Goal: Task Accomplishment & Management: Use online tool/utility

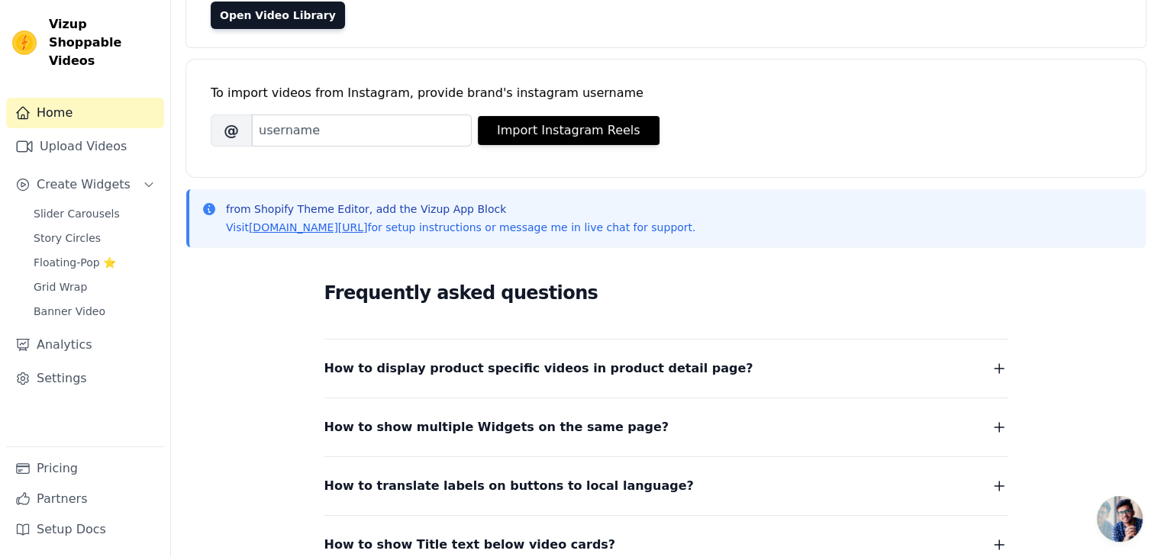
scroll to position [298, 0]
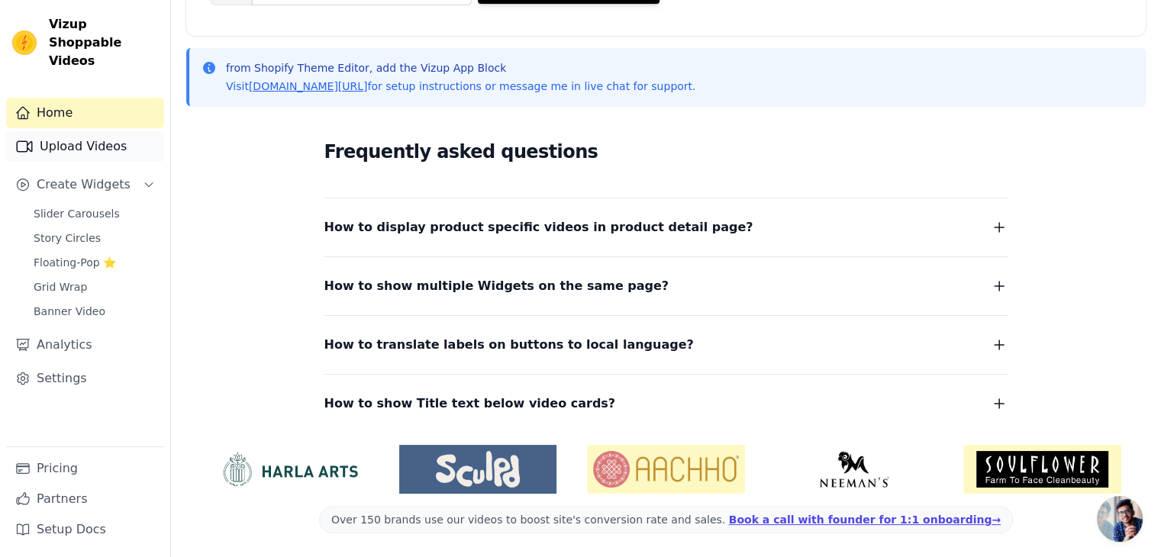
click at [82, 139] on link "Upload Videos" at bounding box center [85, 146] width 158 height 31
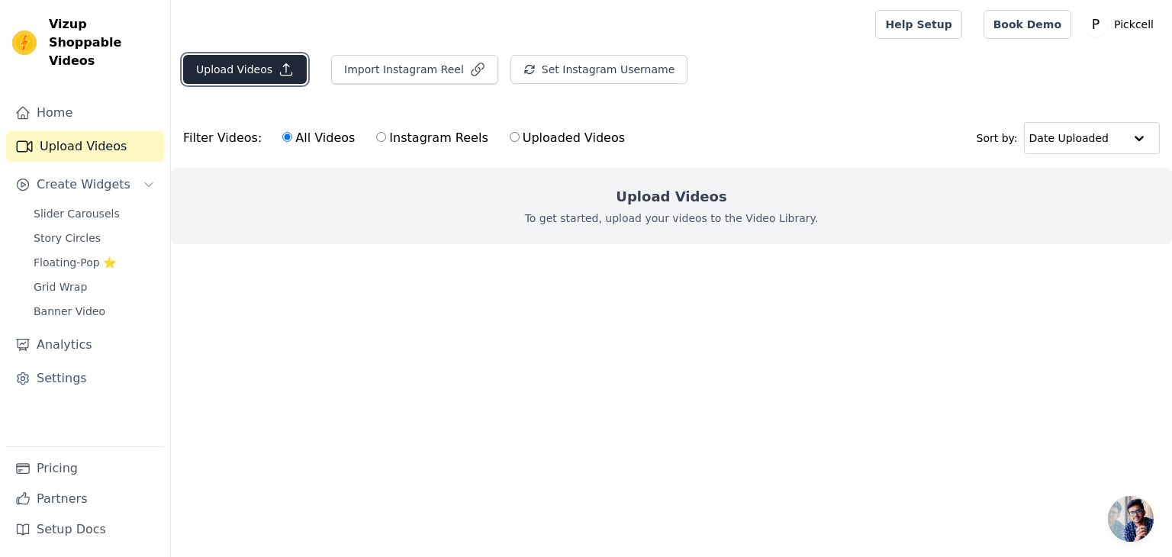
click at [211, 66] on button "Upload Videos" at bounding box center [245, 69] width 124 height 29
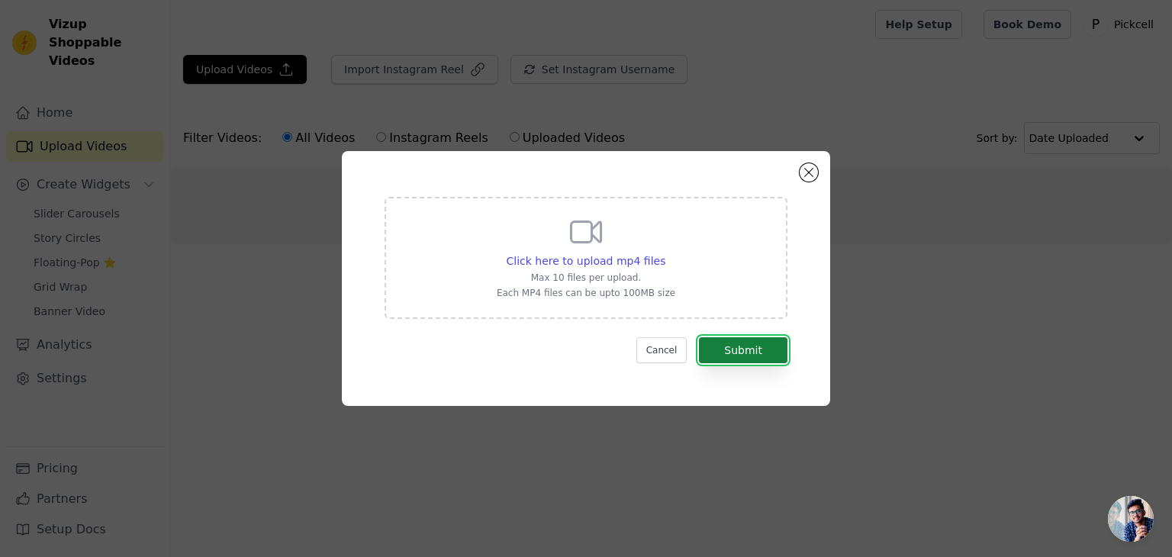
click at [727, 350] on button "Submit" at bounding box center [743, 350] width 89 height 26
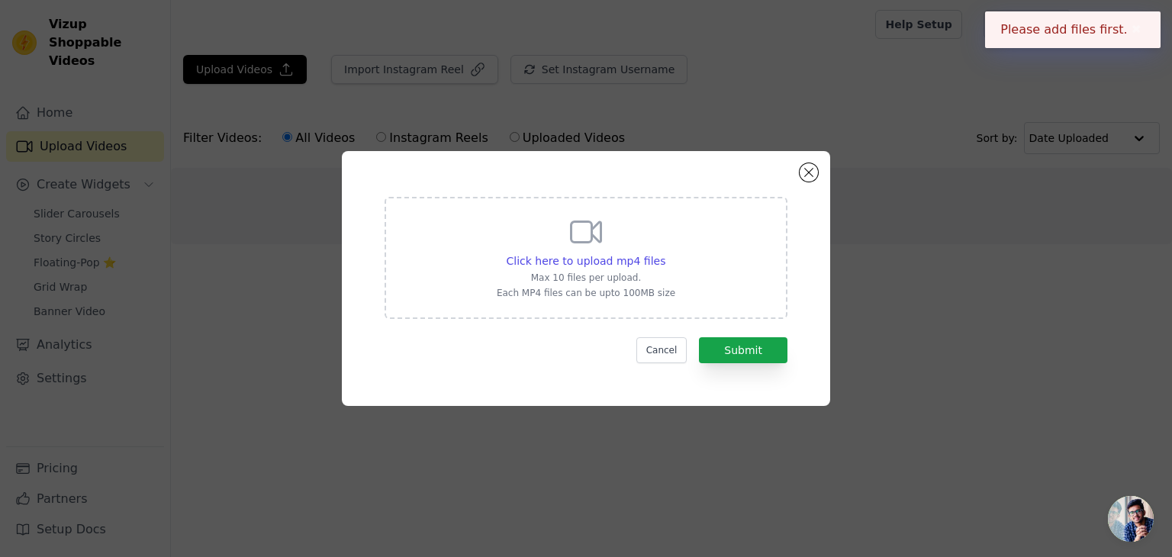
click at [588, 242] on icon at bounding box center [587, 232] width 30 height 21
click at [665, 253] on input "Click here to upload mp4 files Max 10 files per upload. Each MP4 files can be u…" at bounding box center [665, 253] width 1 height 1
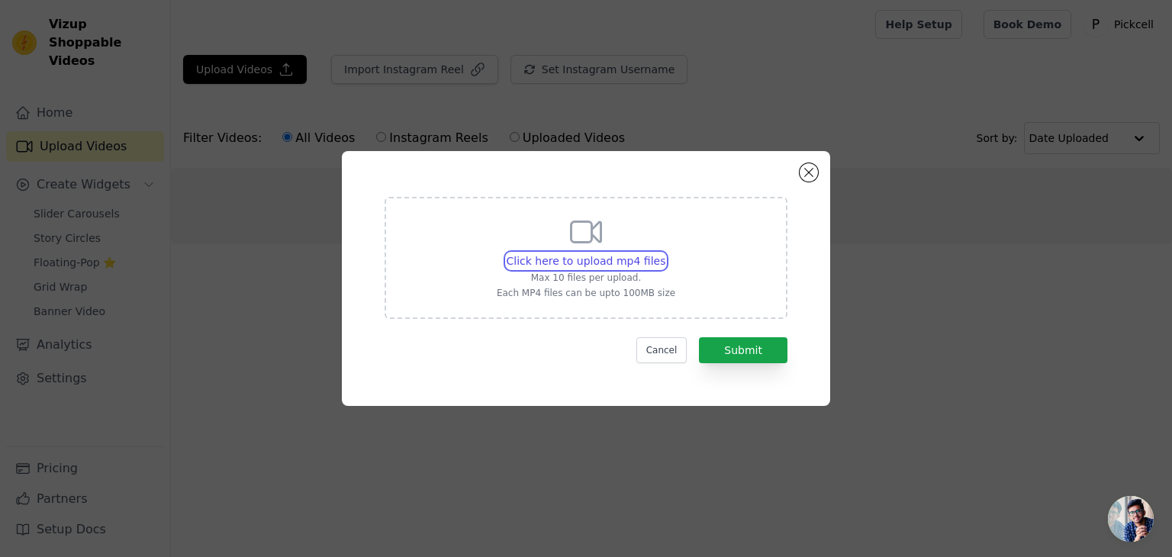
type input "C:\fakepath\WhatsApp Video 2025-09-11 at 4.30.28 PM.mp4"
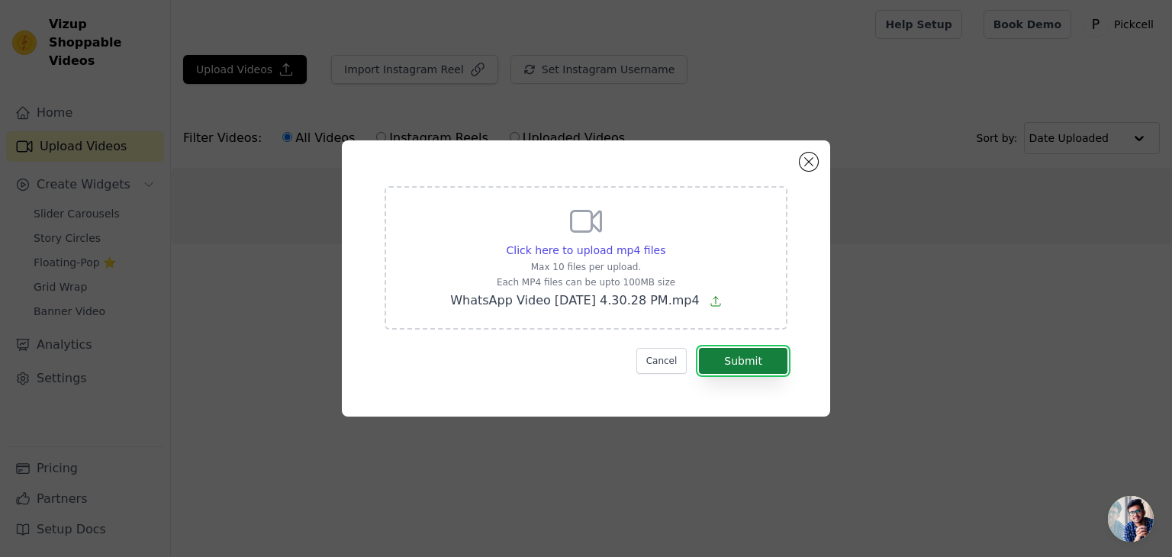
click at [729, 361] on button "Submit" at bounding box center [743, 361] width 89 height 26
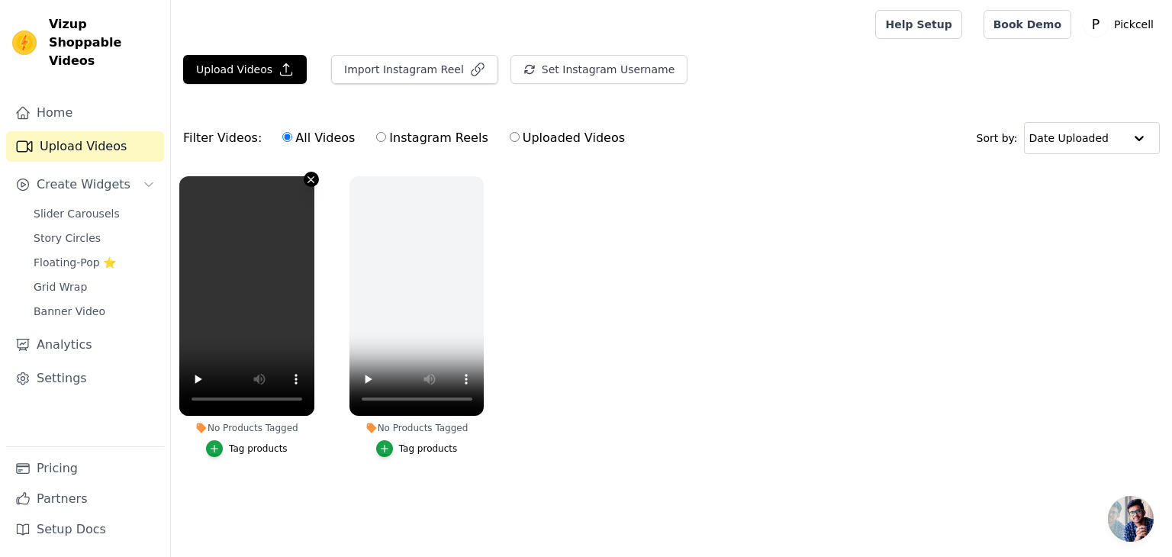
click at [311, 179] on icon "button" at bounding box center [310, 179] width 11 height 11
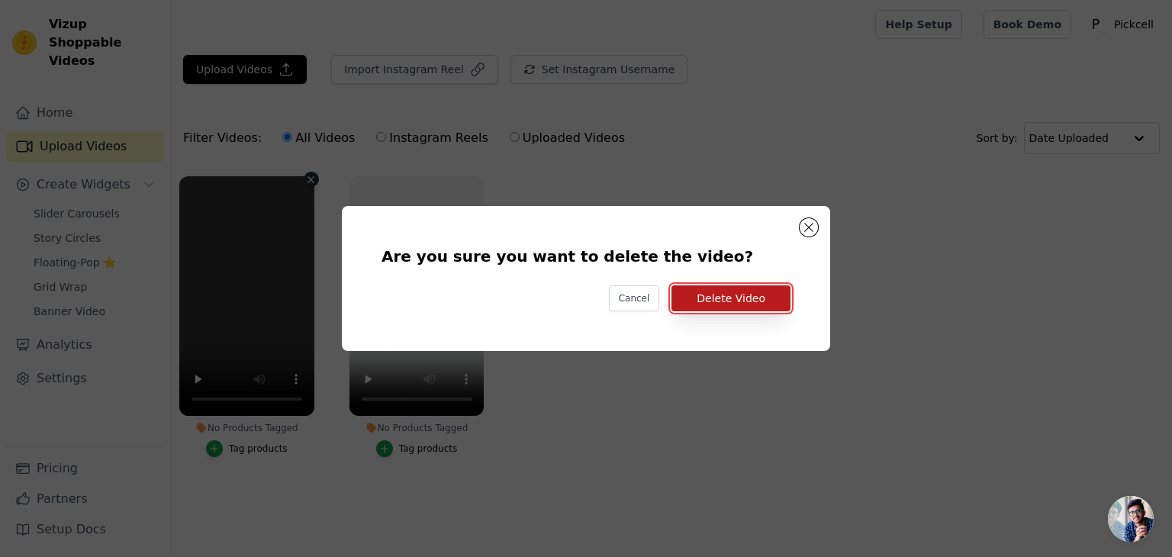
click at [754, 306] on button "Delete Video" at bounding box center [731, 298] width 119 height 26
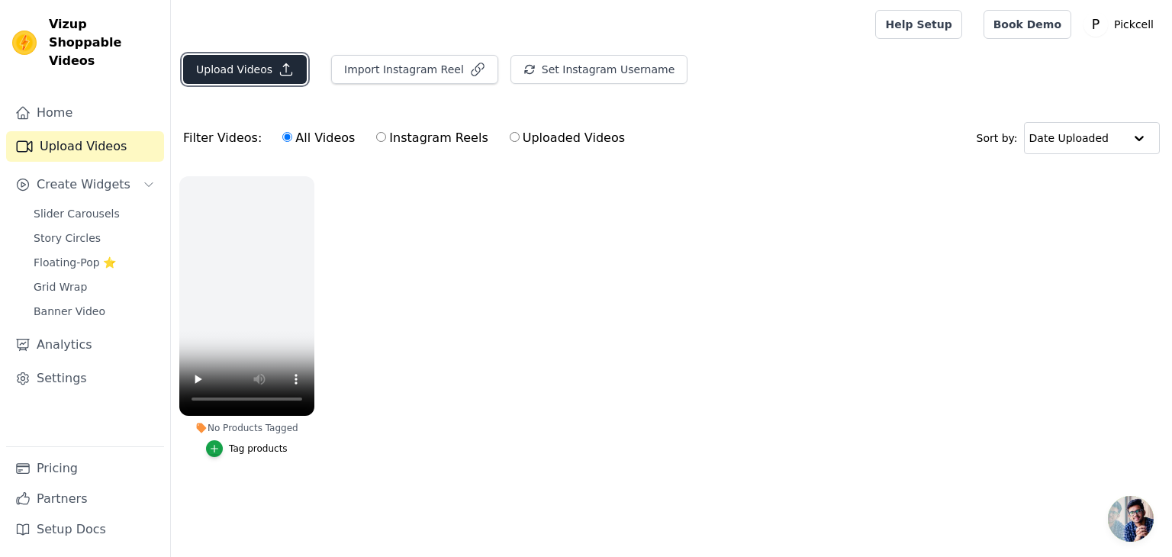
click at [269, 65] on button "Upload Videos" at bounding box center [245, 69] width 124 height 29
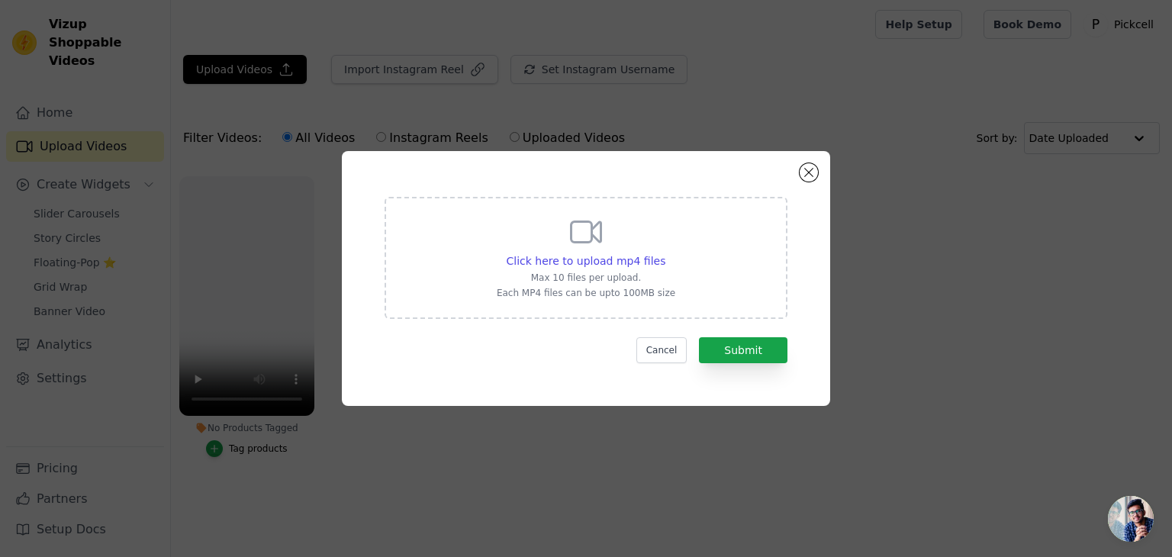
click at [627, 275] on p "Max 10 files per upload." at bounding box center [586, 278] width 179 height 12
click at [665, 253] on input "Click here to upload mp4 files Max 10 files per upload. Each MP4 files can be u…" at bounding box center [665, 253] width 1 height 1
type input "C:\fakepath\WhatsApp Video 2025-09-11 at 4.30.27 PM (3).mp4"
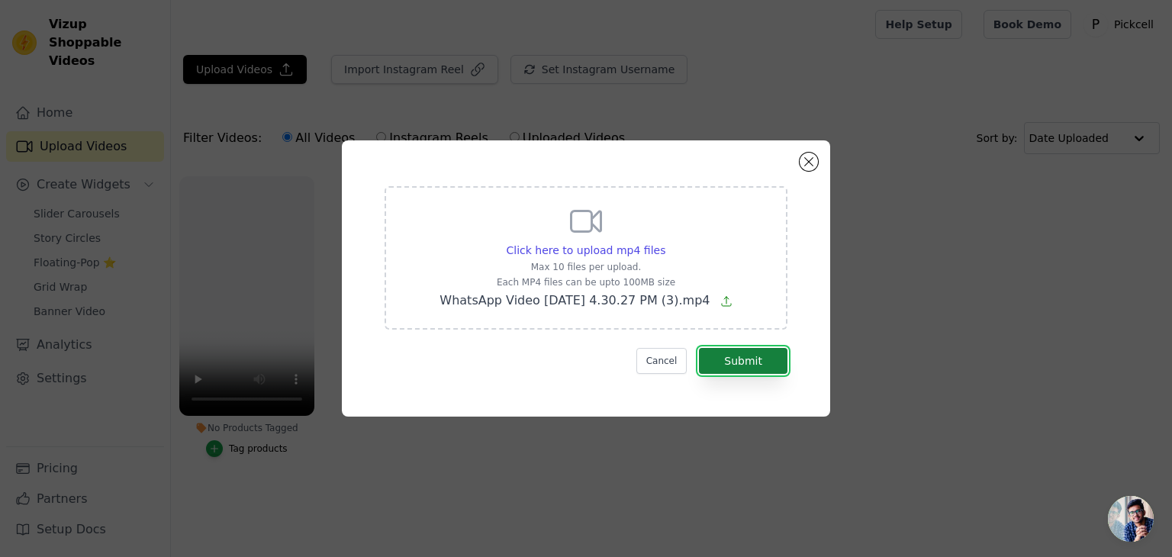
click at [723, 359] on button "Submit" at bounding box center [743, 361] width 89 height 26
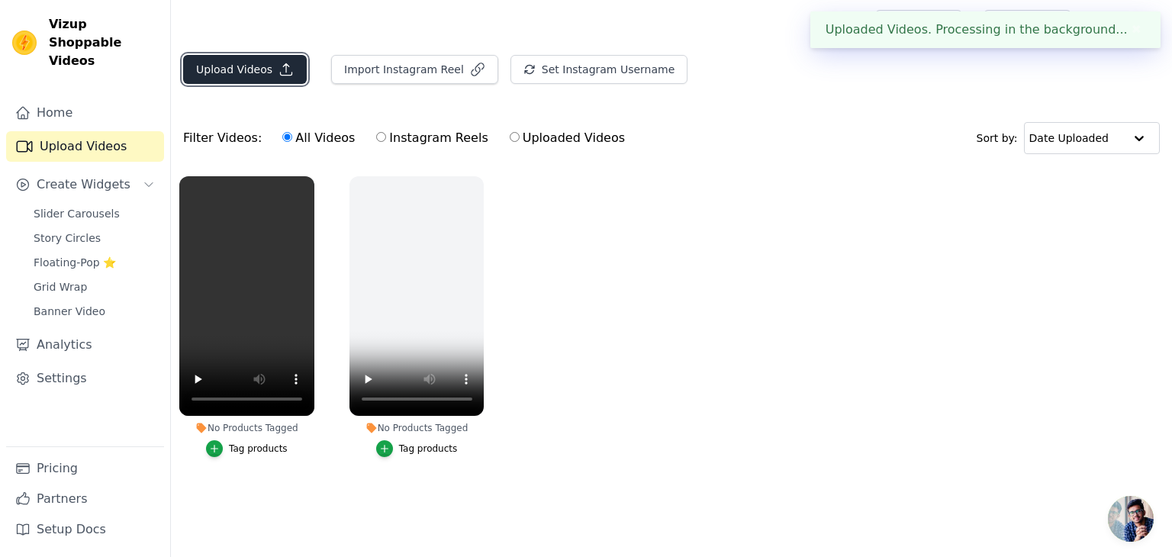
click at [256, 66] on button "Upload Videos" at bounding box center [245, 69] width 124 height 29
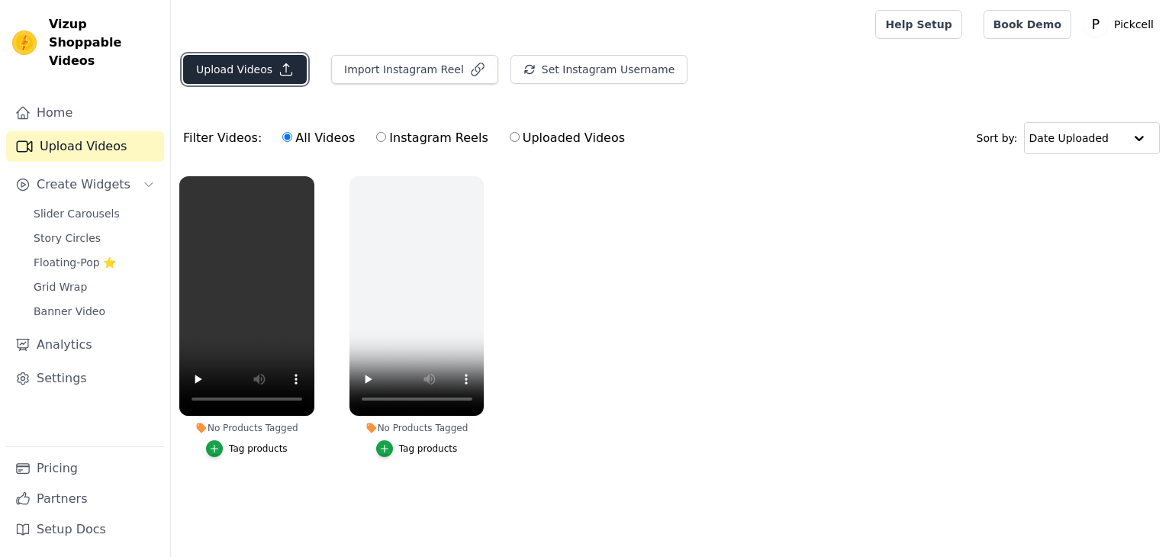
click at [257, 77] on button "Upload Videos" at bounding box center [245, 69] width 124 height 29
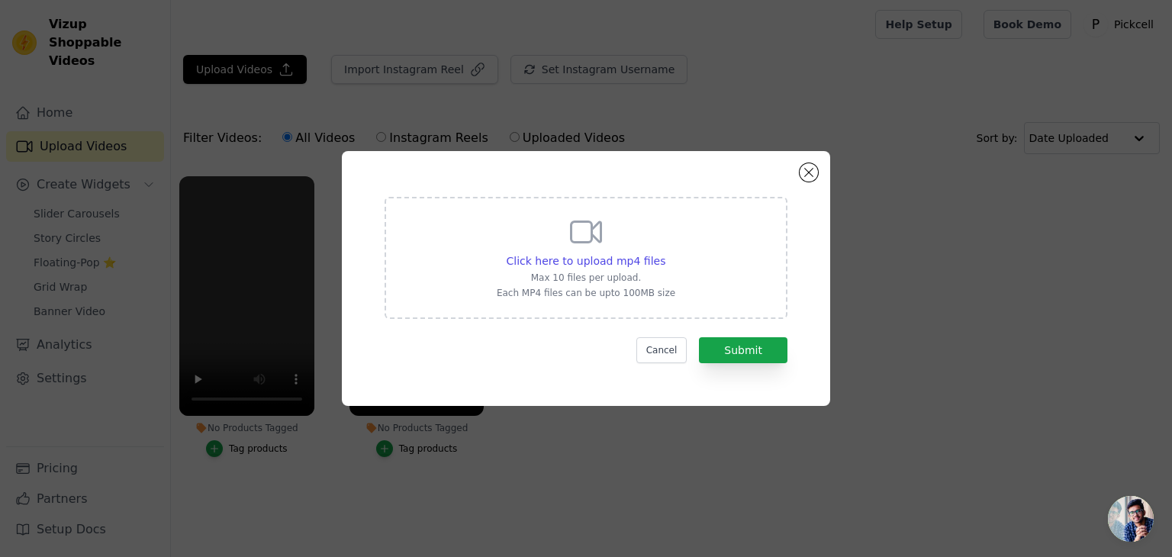
click at [603, 297] on p "Each MP4 files can be upto 100MB size" at bounding box center [586, 293] width 179 height 12
click at [665, 253] on input "Click here to upload mp4 files Max 10 files per upload. Each MP4 files can be u…" at bounding box center [665, 253] width 1 height 1
type input "C:\fakepath\WhatsApp Video 2025-09-11 at 4.30.27 PM (2).mp4"
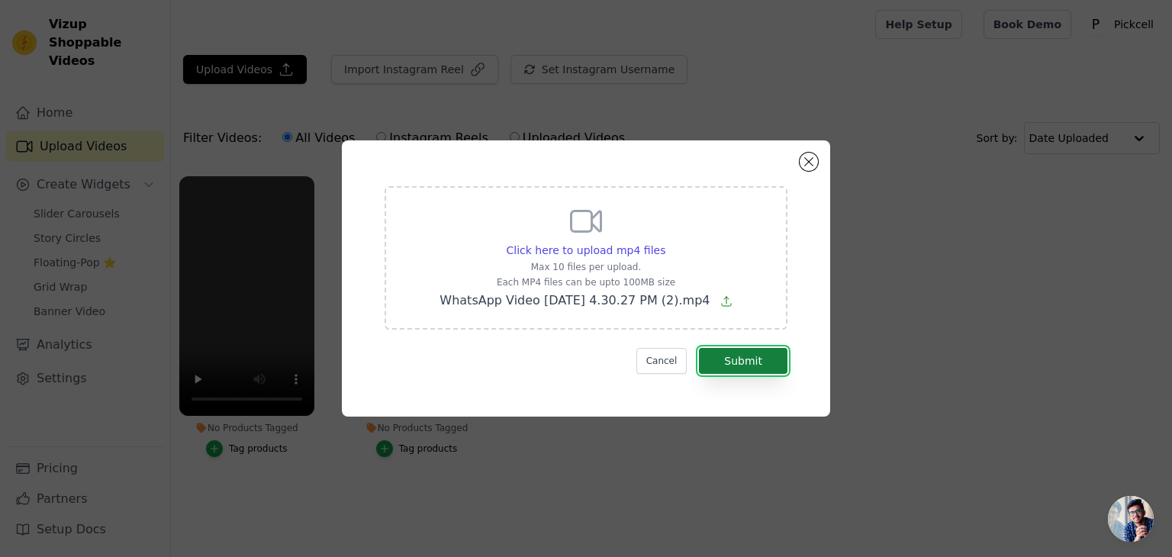
click at [758, 359] on button "Submit" at bounding box center [743, 361] width 89 height 26
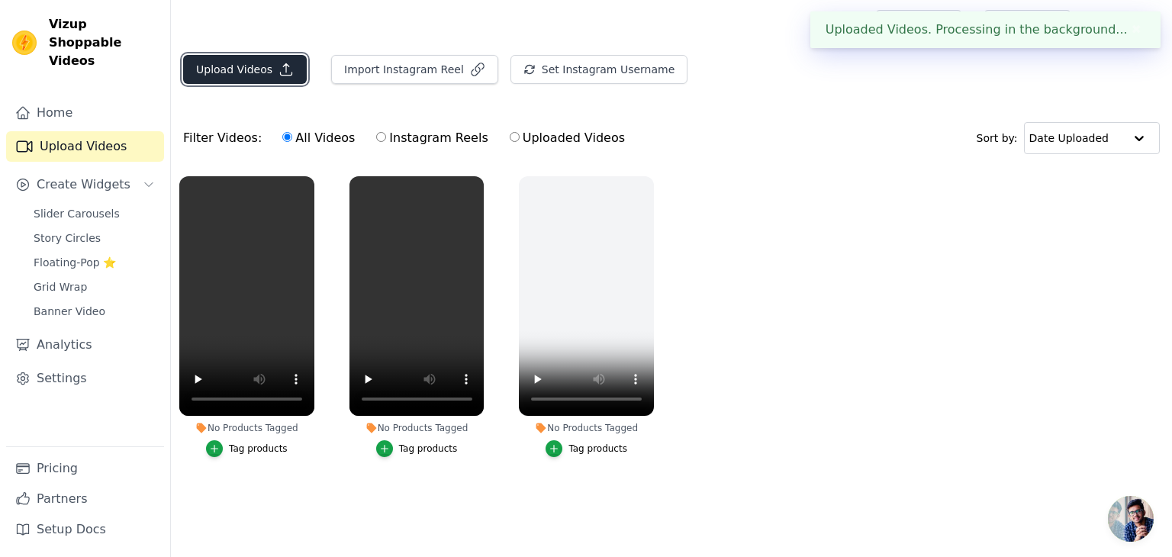
click at [245, 65] on button "Upload Videos" at bounding box center [245, 69] width 124 height 29
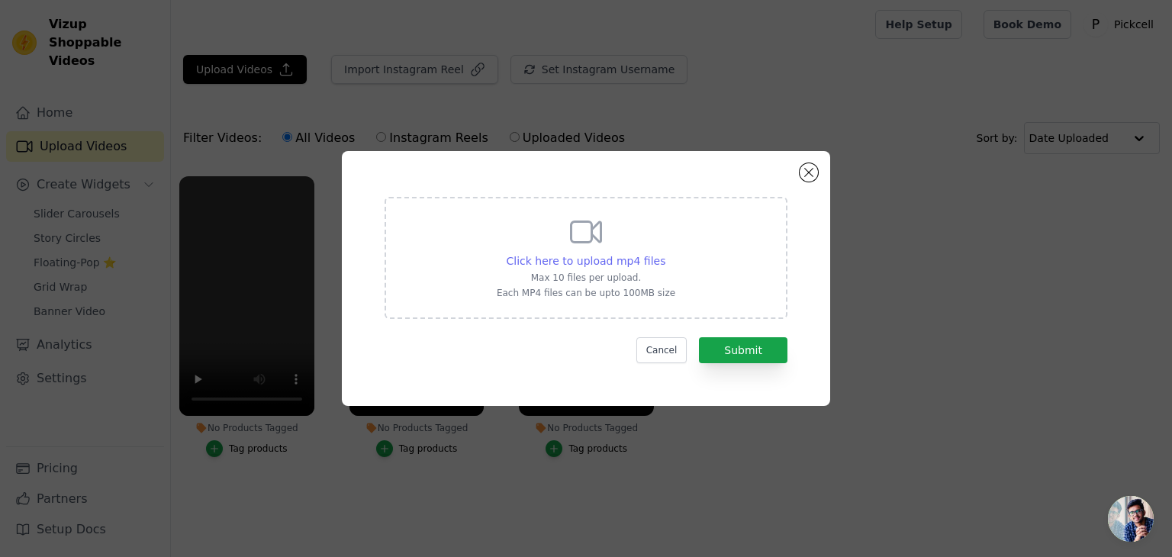
click at [575, 257] on span "Click here to upload mp4 files" at bounding box center [586, 261] width 159 height 12
click at [665, 253] on input "Click here to upload mp4 files Max 10 files per upload. Each MP4 files can be u…" at bounding box center [665, 253] width 1 height 1
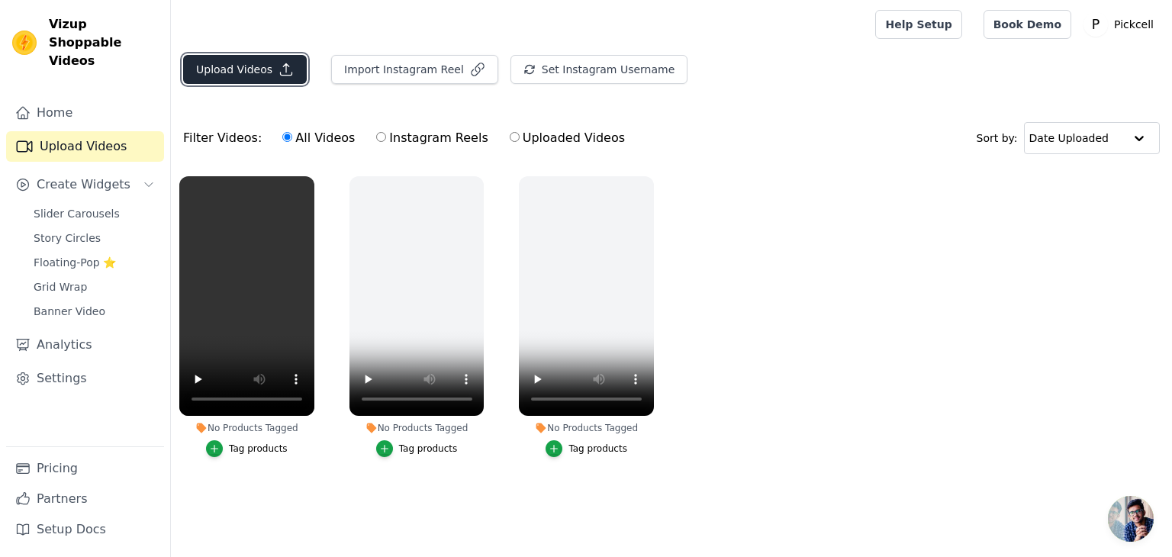
click at [223, 62] on button "Upload Videos" at bounding box center [245, 69] width 124 height 29
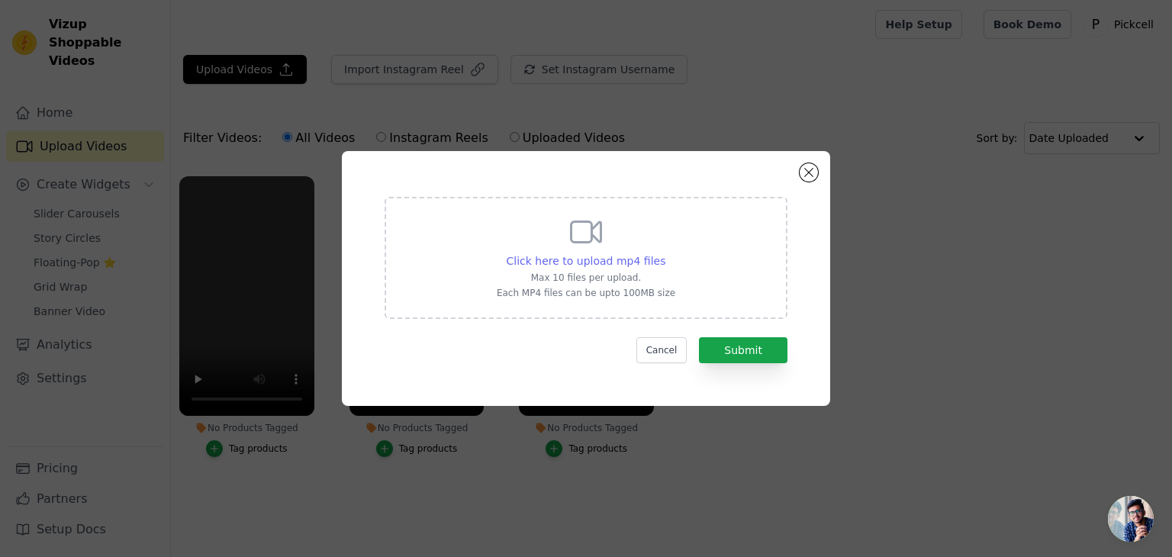
click at [546, 253] on div "Click here to upload mp4 files" at bounding box center [586, 260] width 159 height 15
click at [665, 253] on input "Click here to upload mp4 files Max 10 files per upload. Each MP4 files can be u…" at bounding box center [665, 253] width 1 height 1
type input "C:\fakepath\WhatsApp Video 2025-09-11 at 4.30.27 PM (1).mp4"
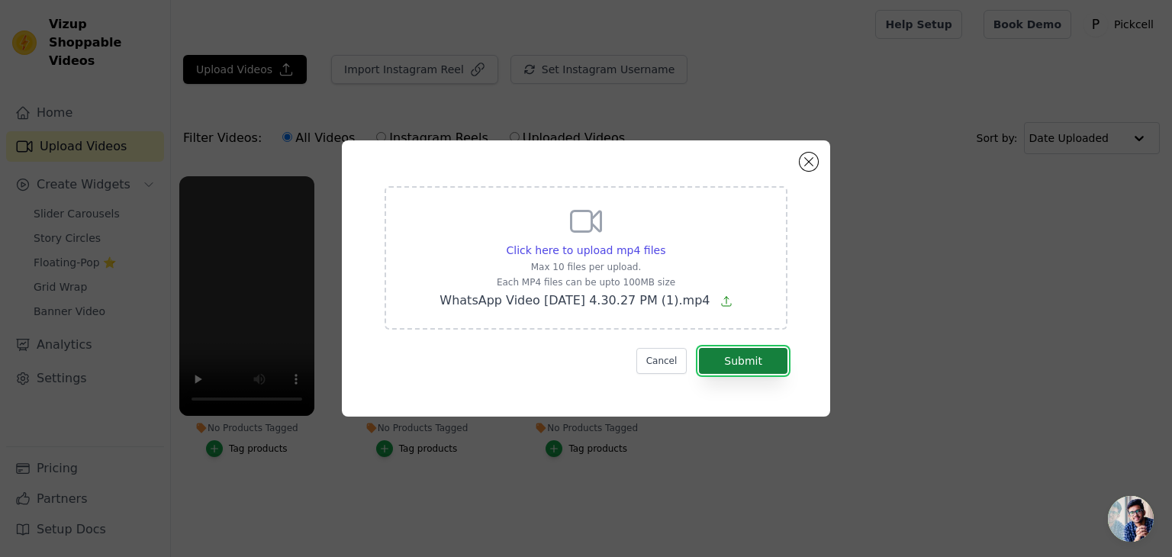
click at [761, 357] on button "Submit" at bounding box center [743, 361] width 89 height 26
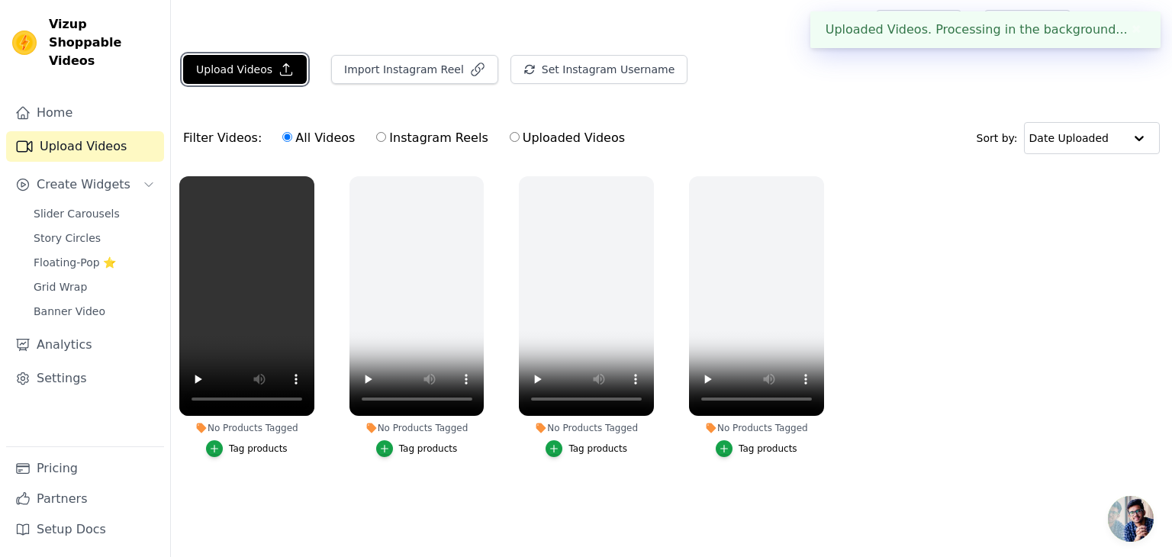
click at [265, 72] on button "Upload Videos" at bounding box center [245, 69] width 124 height 29
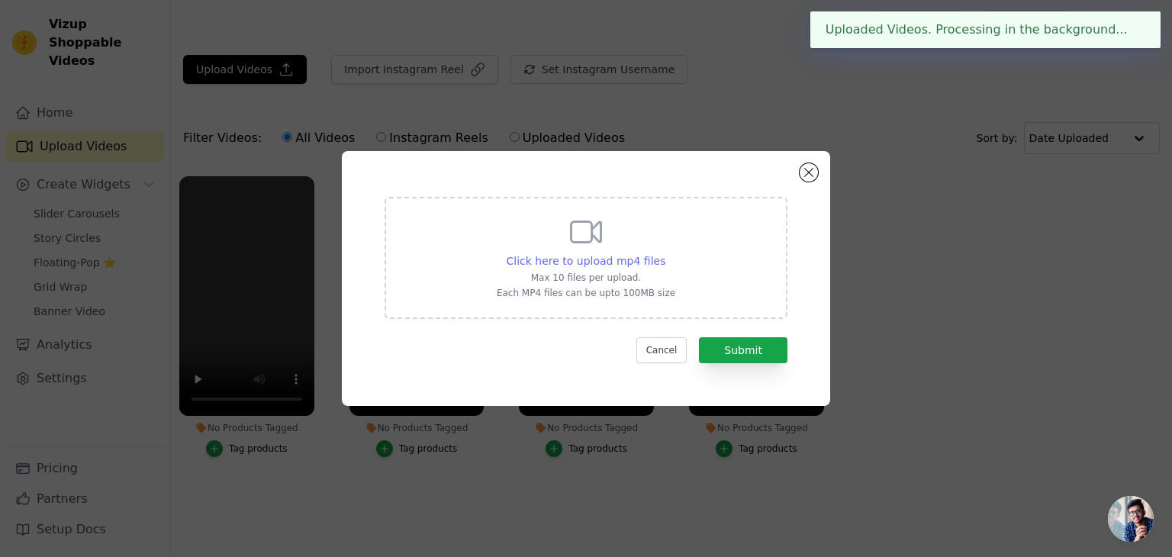
click at [534, 265] on span "Click here to upload mp4 files" at bounding box center [586, 261] width 159 height 12
click at [665, 253] on input "Click here to upload mp4 files Max 10 files per upload. Each MP4 files can be u…" at bounding box center [665, 253] width 1 height 1
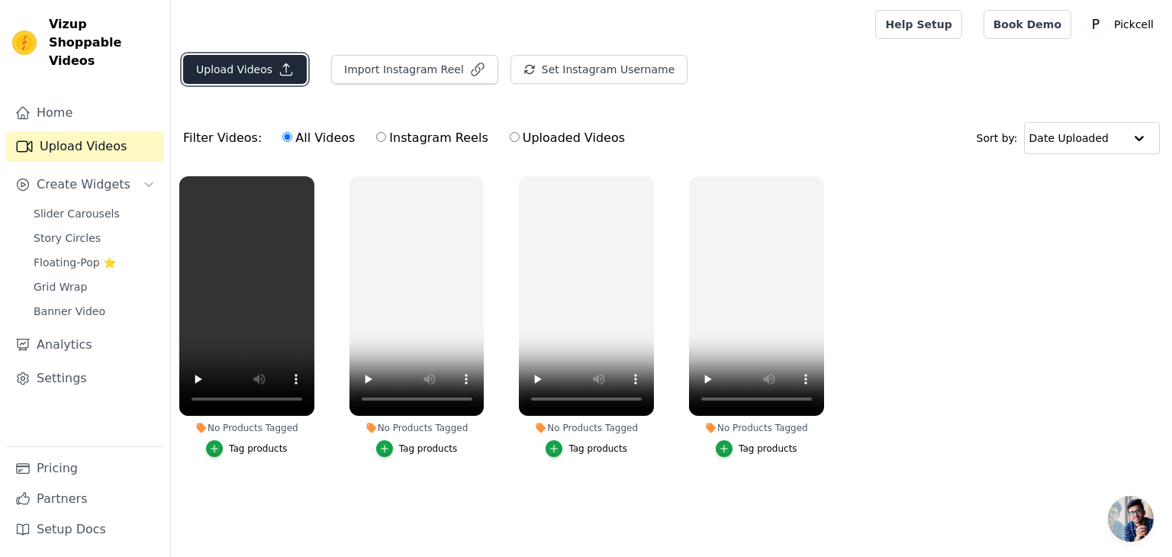
click at [250, 64] on button "Upload Videos" at bounding box center [245, 69] width 124 height 29
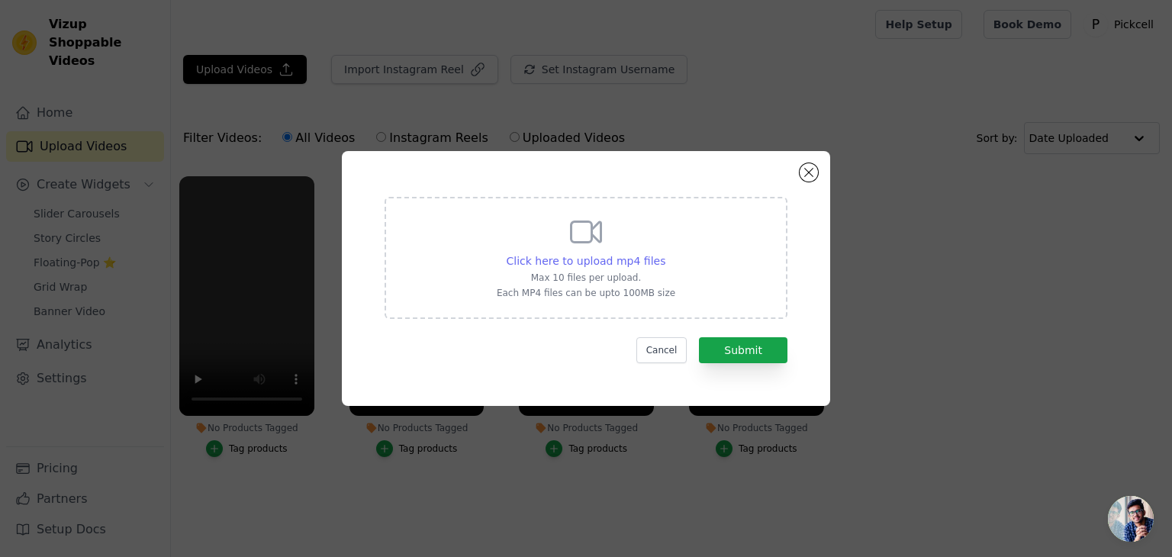
click at [540, 258] on span "Click here to upload mp4 files" at bounding box center [586, 261] width 159 height 12
click at [665, 253] on input "Click here to upload mp4 files Max 10 files per upload. Each MP4 files can be u…" at bounding box center [665, 253] width 1 height 1
type input "C:\fakepath\WhatsApp Video [DATE] 4.30.27 PM.mp4"
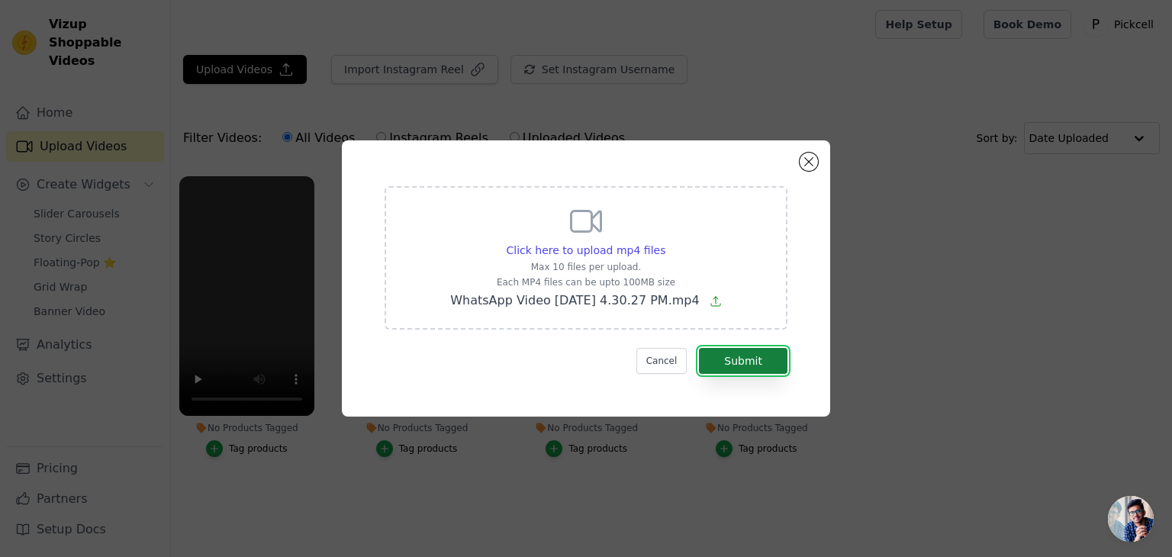
click at [765, 363] on button "Submit" at bounding box center [743, 361] width 89 height 26
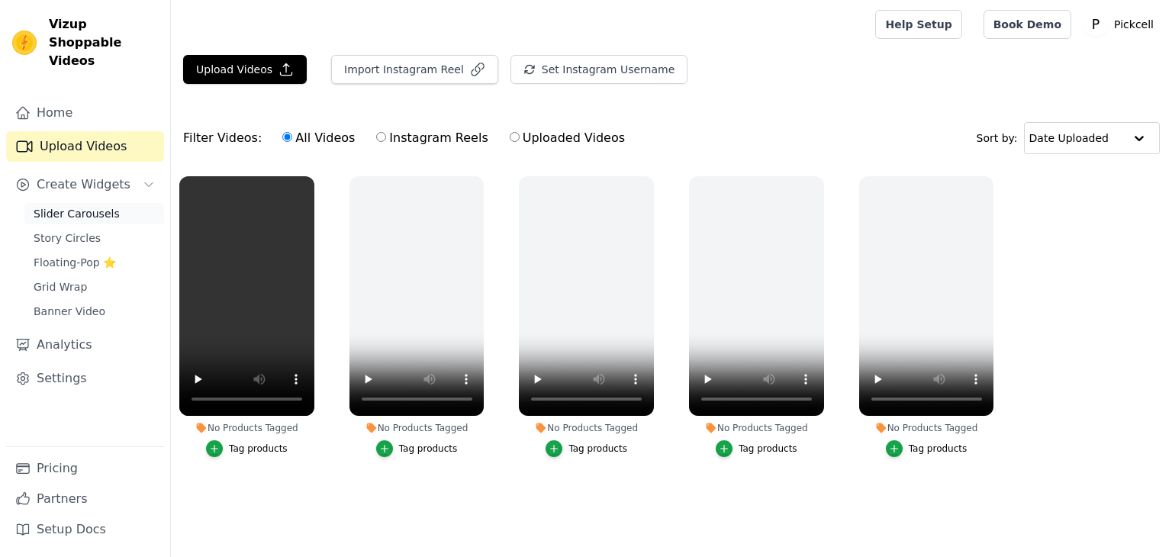
click at [73, 206] on span "Slider Carousels" at bounding box center [77, 213] width 86 height 15
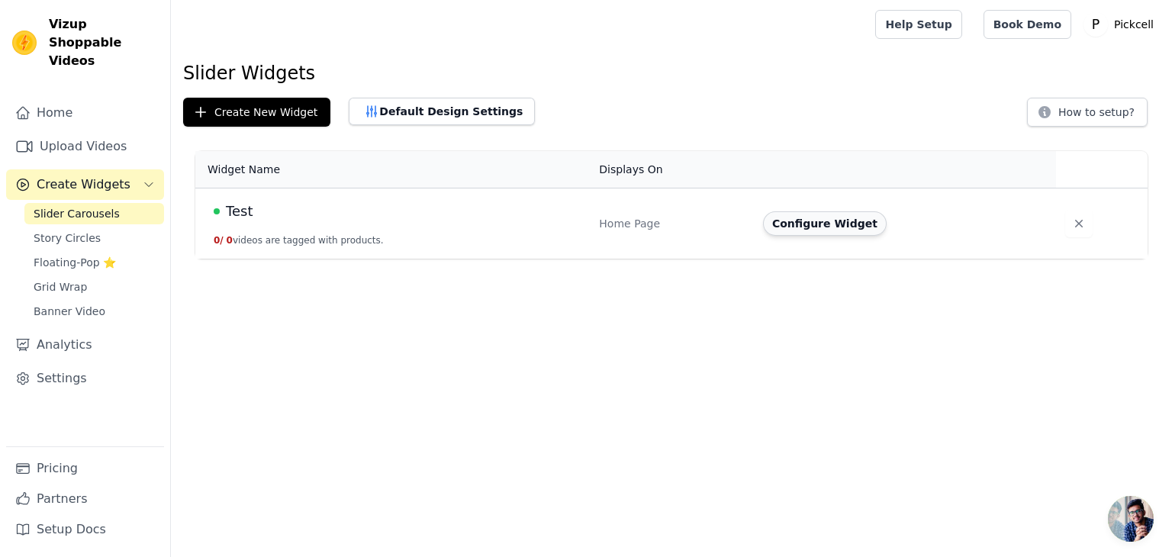
click at [788, 223] on button "Configure Widget" at bounding box center [825, 223] width 124 height 24
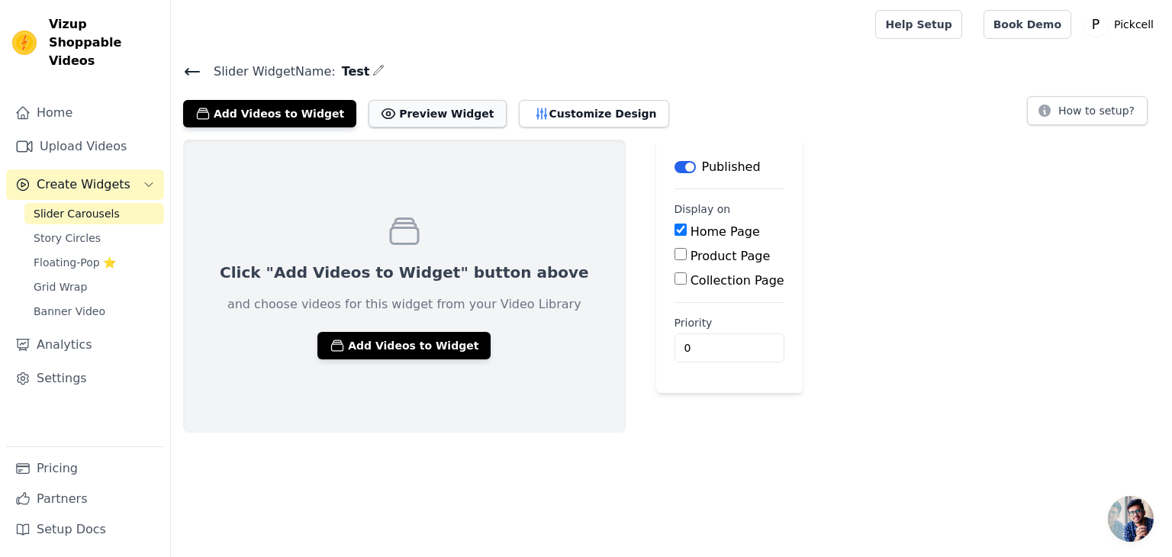
click at [419, 111] on button "Preview Widget" at bounding box center [437, 113] width 137 height 27
click at [100, 227] on link "Story Circles" at bounding box center [94, 237] width 140 height 21
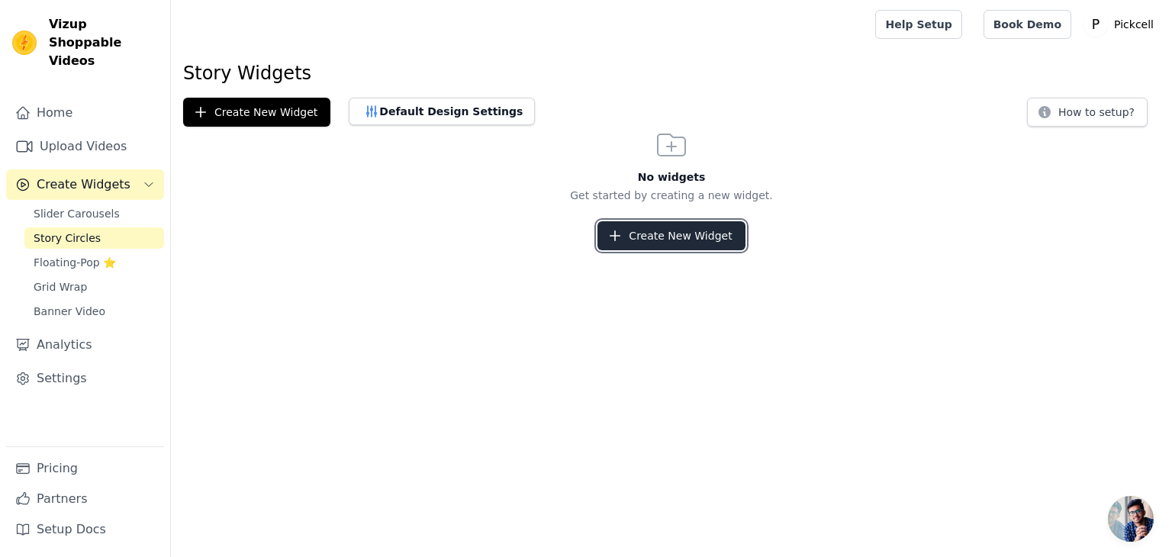
click at [656, 234] on button "Create New Widget" at bounding box center [671, 235] width 147 height 29
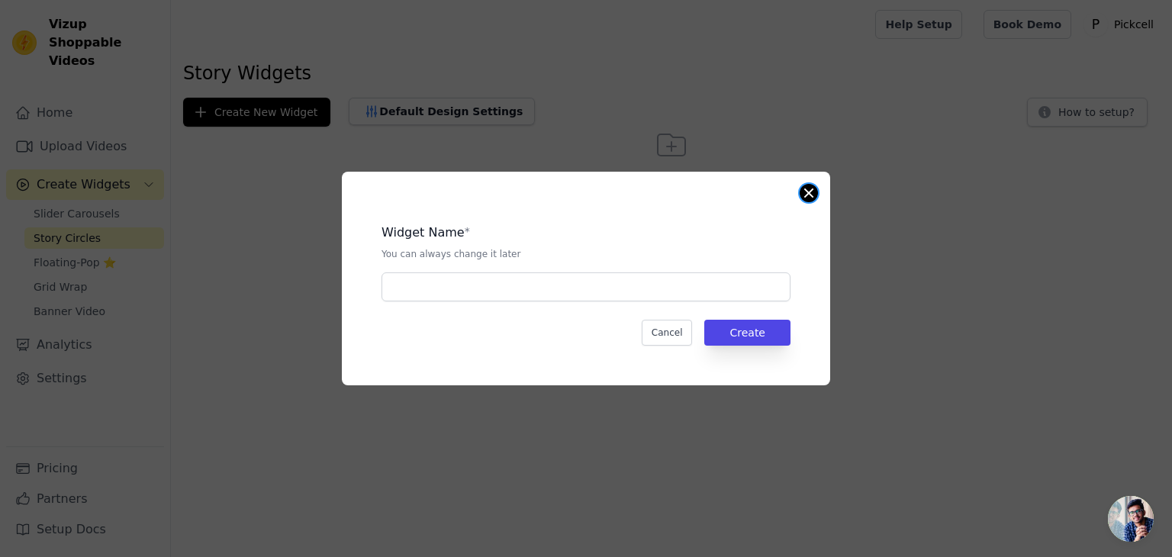
click at [803, 193] on button "Close modal" at bounding box center [809, 193] width 18 height 18
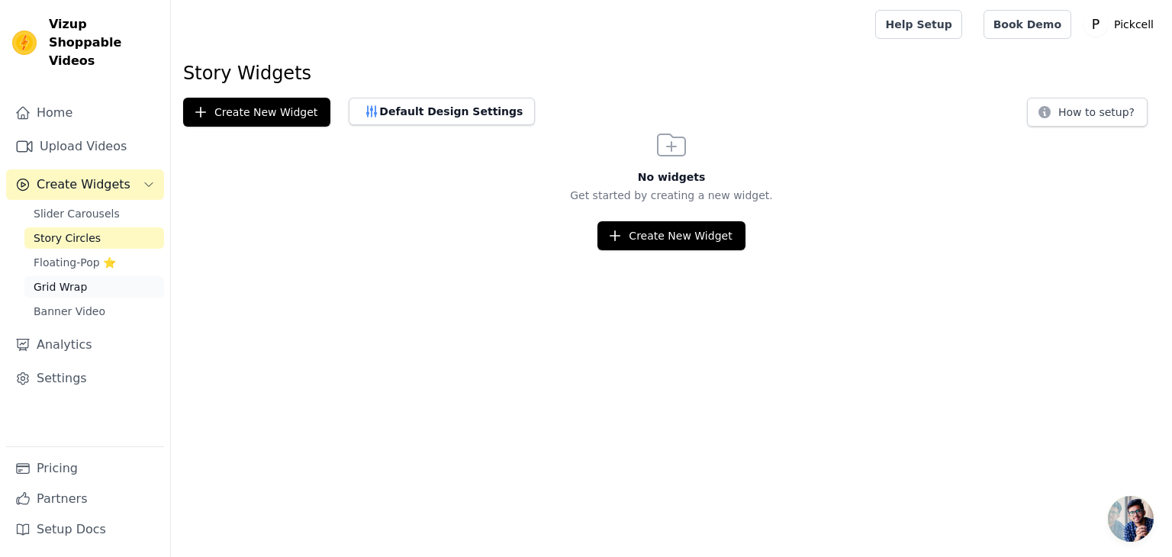
click at [128, 276] on link "Grid Wrap" at bounding box center [94, 286] width 140 height 21
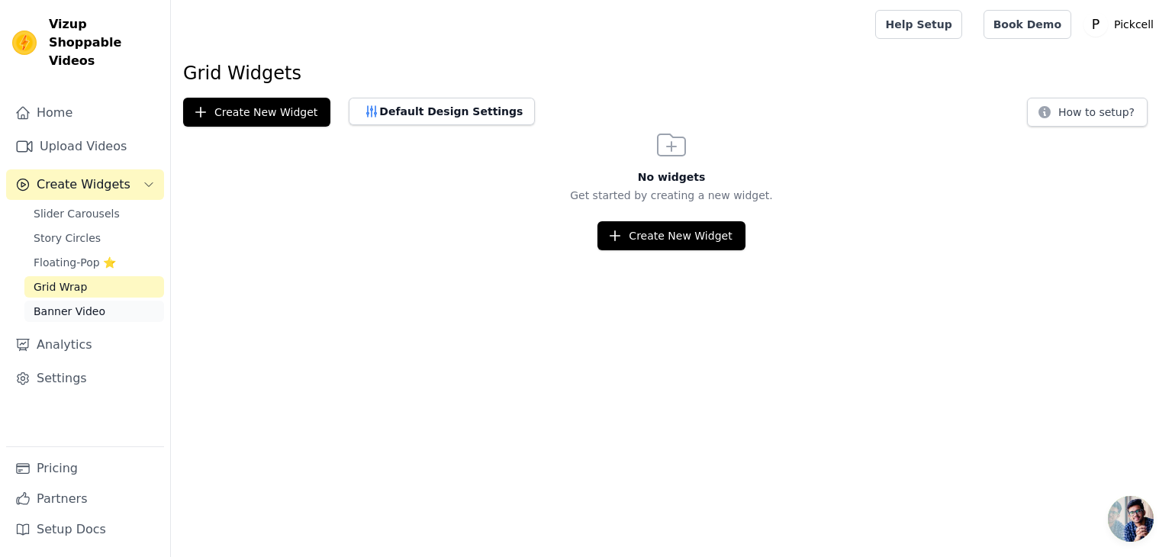
click at [104, 301] on link "Banner Video" at bounding box center [94, 311] width 140 height 21
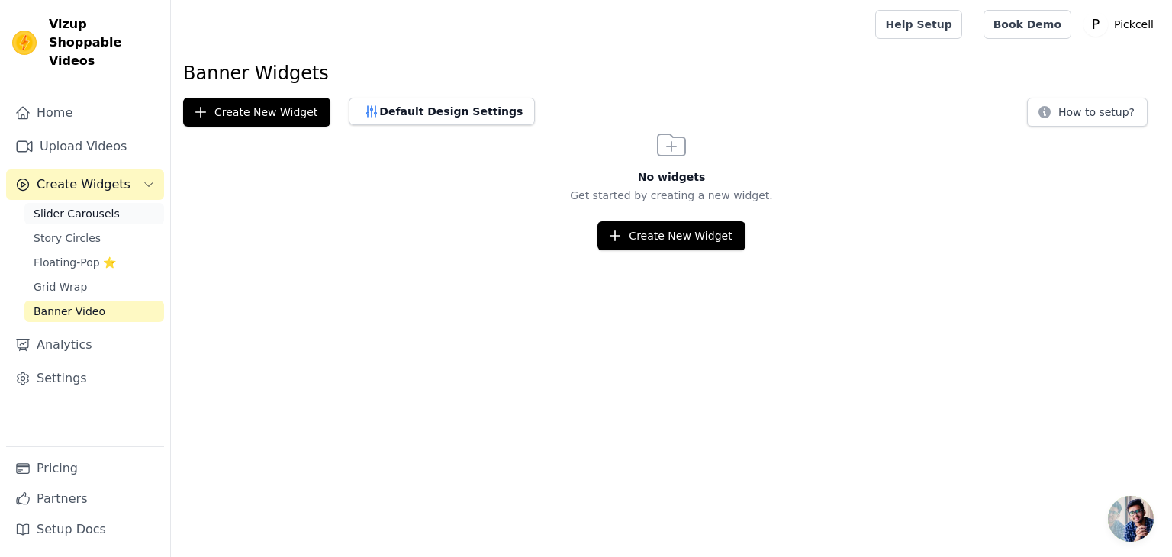
click at [93, 203] on link "Slider Carousels" at bounding box center [94, 213] width 140 height 21
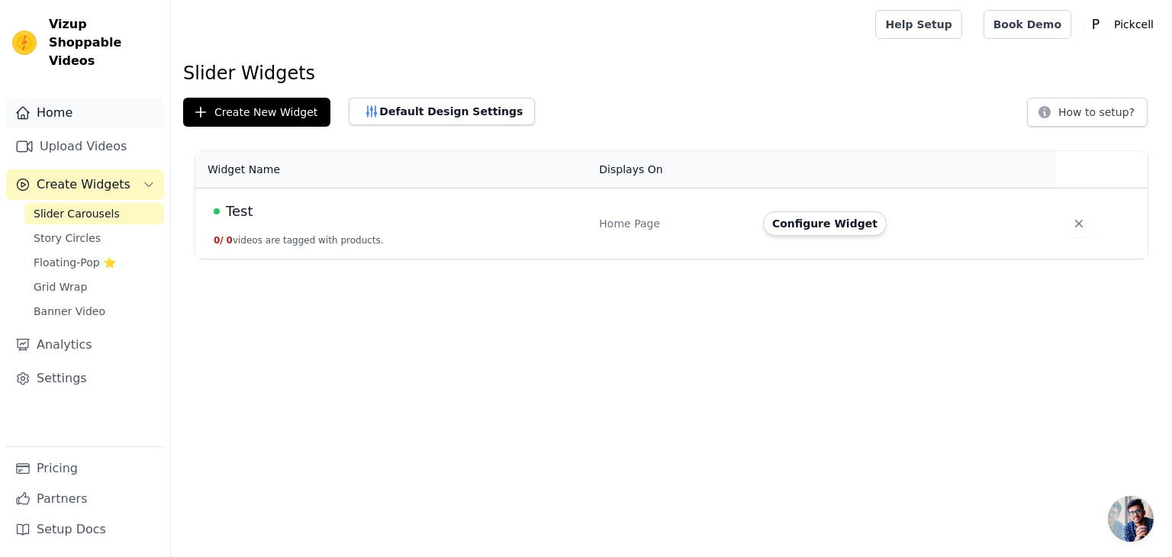
click at [83, 98] on link "Home" at bounding box center [85, 113] width 158 height 31
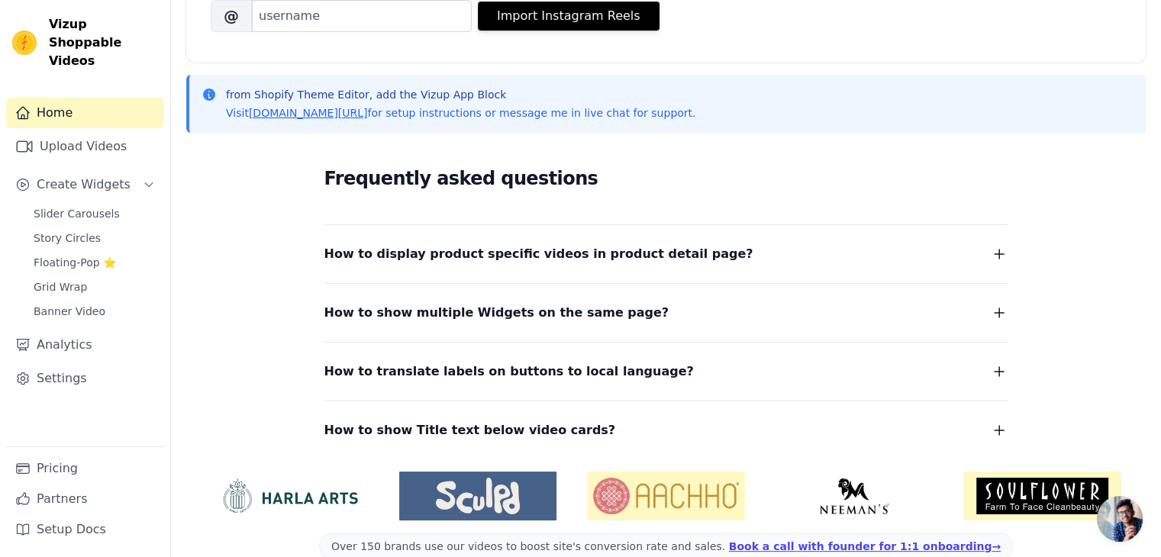
scroll to position [298, 0]
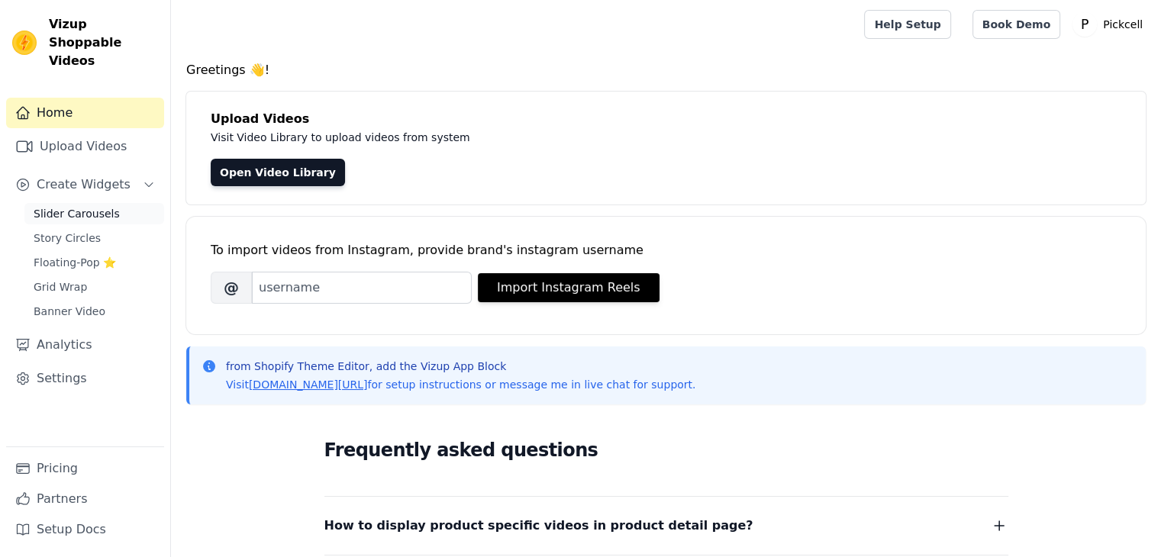
click at [103, 206] on span "Slider Carousels" at bounding box center [77, 213] width 86 height 15
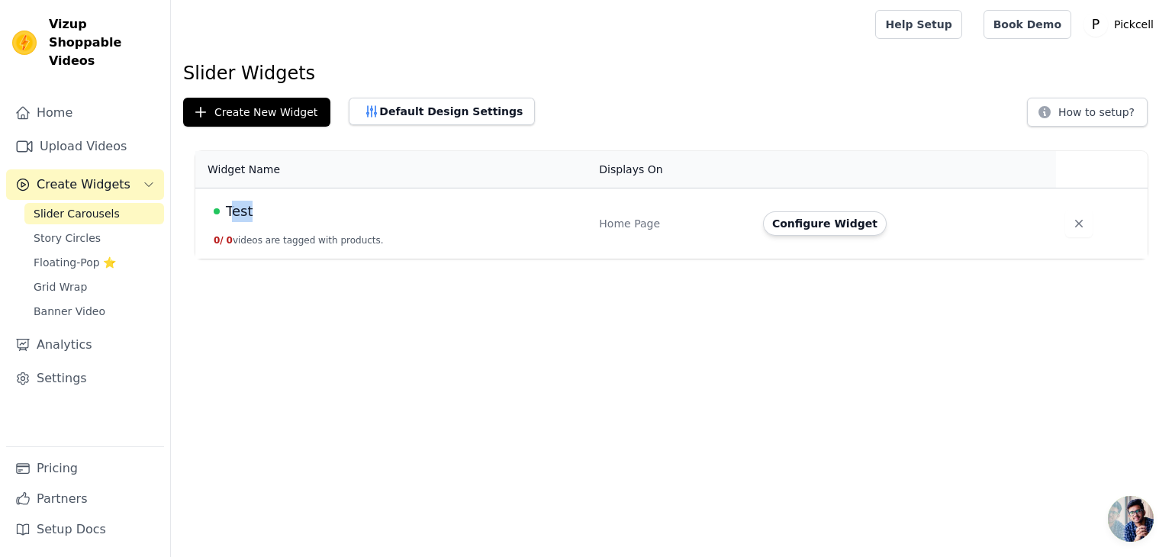
drag, startPoint x: 266, startPoint y: 208, endPoint x: 227, endPoint y: 208, distance: 38.9
click at [227, 208] on div "Test" at bounding box center [397, 211] width 367 height 21
click at [213, 204] on td "Test 0 / 0 videos are tagged with products." at bounding box center [392, 223] width 395 height 71
drag, startPoint x: 213, startPoint y: 204, endPoint x: 230, endPoint y: 208, distance: 17.2
click at [230, 208] on td "Test 0 / 0 videos are tagged with products." at bounding box center [392, 223] width 395 height 71
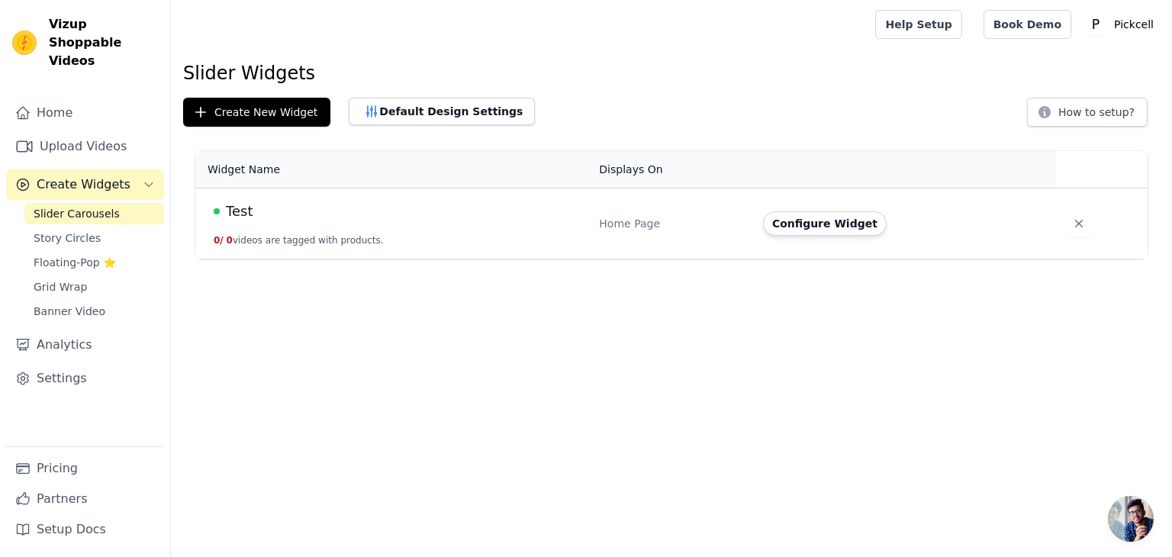
click at [260, 210] on div "Test" at bounding box center [397, 211] width 367 height 21
drag, startPoint x: 260, startPoint y: 210, endPoint x: 227, endPoint y: 208, distance: 32.9
click at [227, 208] on div "Test" at bounding box center [397, 211] width 367 height 21
copy span "Test"
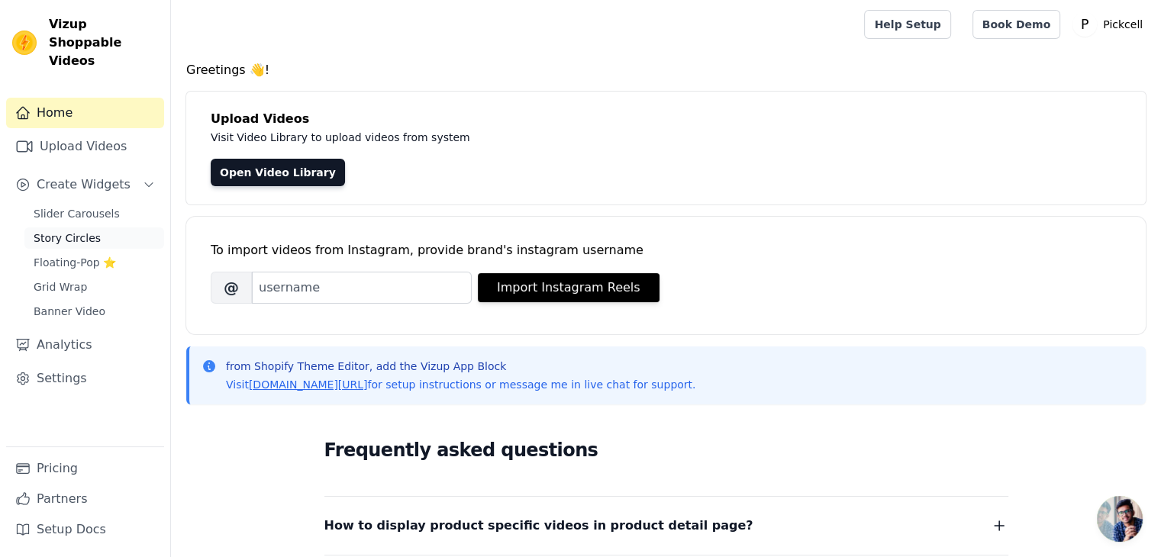
click at [80, 230] on span "Story Circles" at bounding box center [67, 237] width 67 height 15
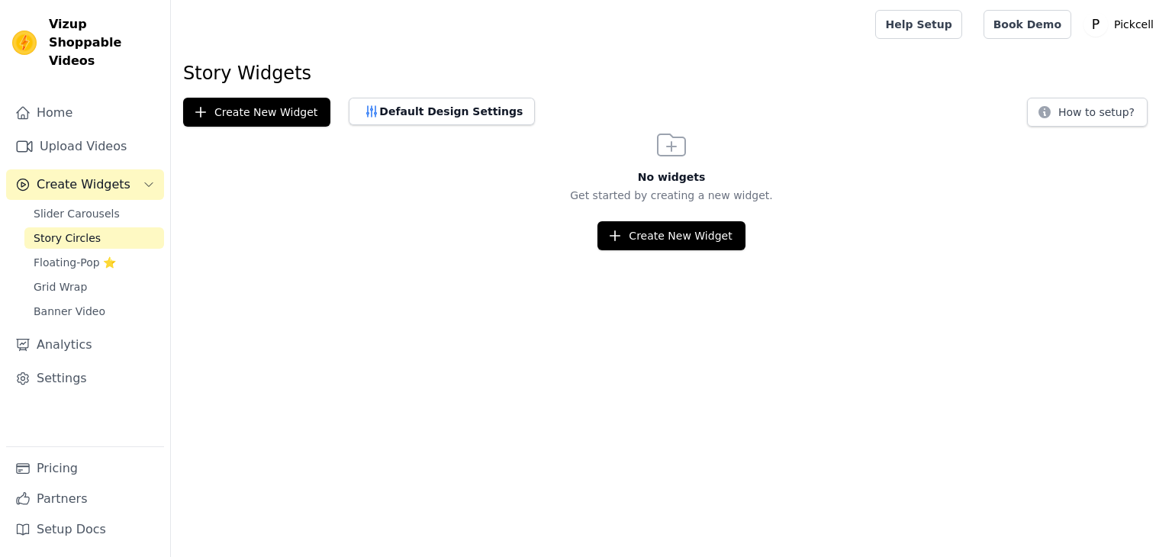
click at [79, 206] on span "Slider Carousels" at bounding box center [77, 213] width 86 height 15
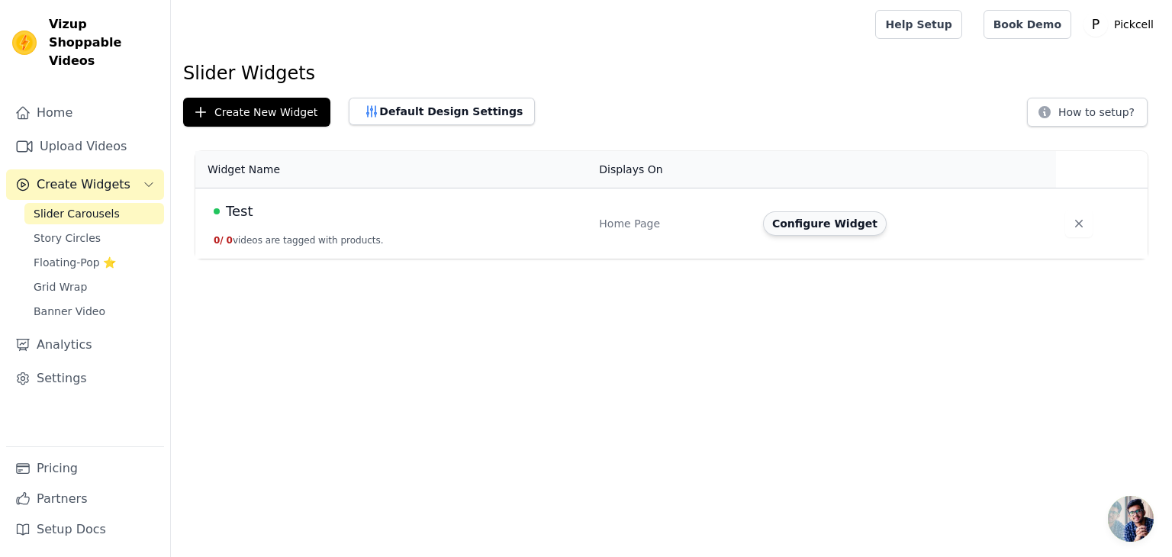
click at [812, 227] on button "Configure Widget" at bounding box center [825, 223] width 124 height 24
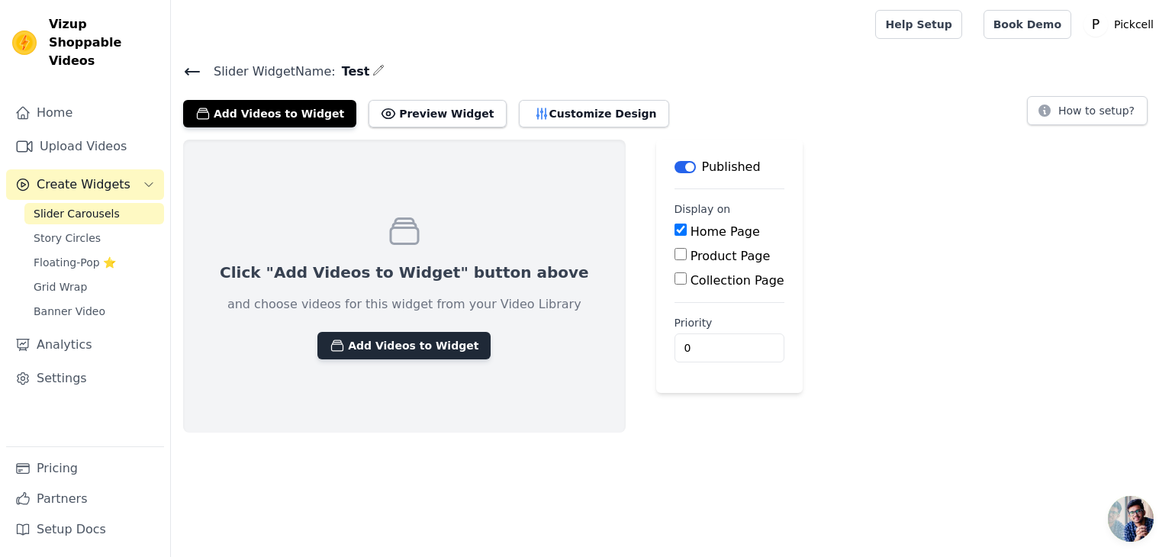
click at [391, 346] on button "Add Videos to Widget" at bounding box center [403, 345] width 173 height 27
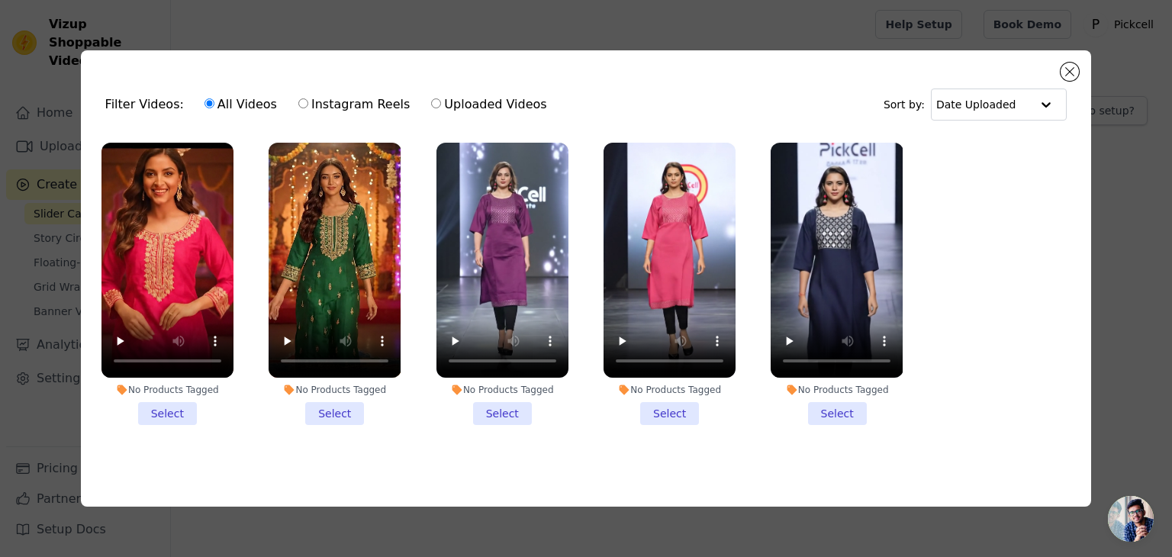
click at [176, 402] on li "No Products Tagged Select" at bounding box center [167, 284] width 132 height 282
click at [0, 0] on input "No Products Tagged Select" at bounding box center [0, 0] width 0 height 0
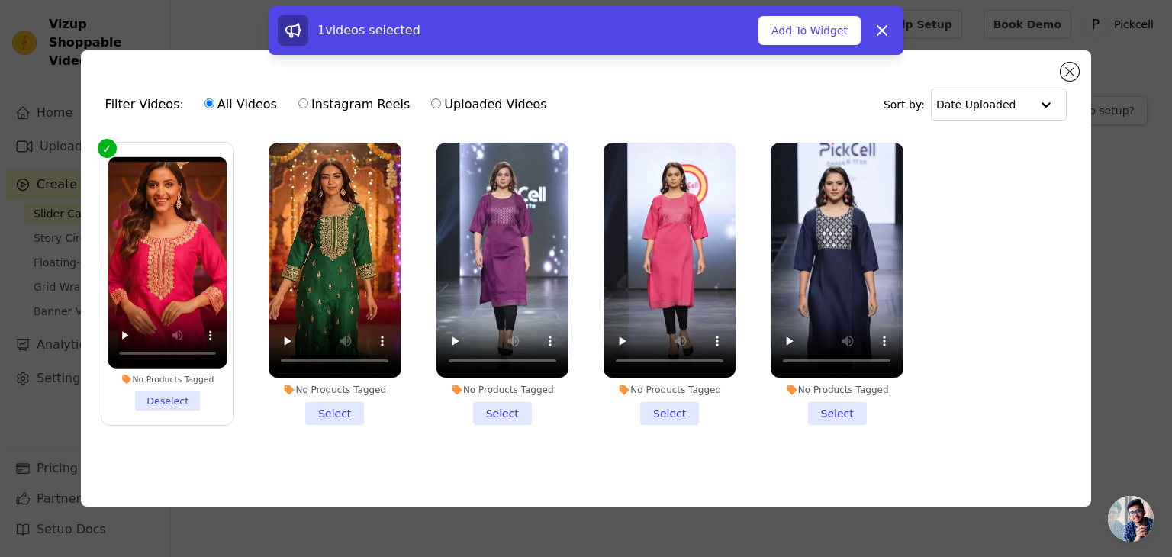
click at [330, 403] on li "No Products Tagged Select" at bounding box center [335, 284] width 132 height 282
click at [0, 0] on input "No Products Tagged Select" at bounding box center [0, 0] width 0 height 0
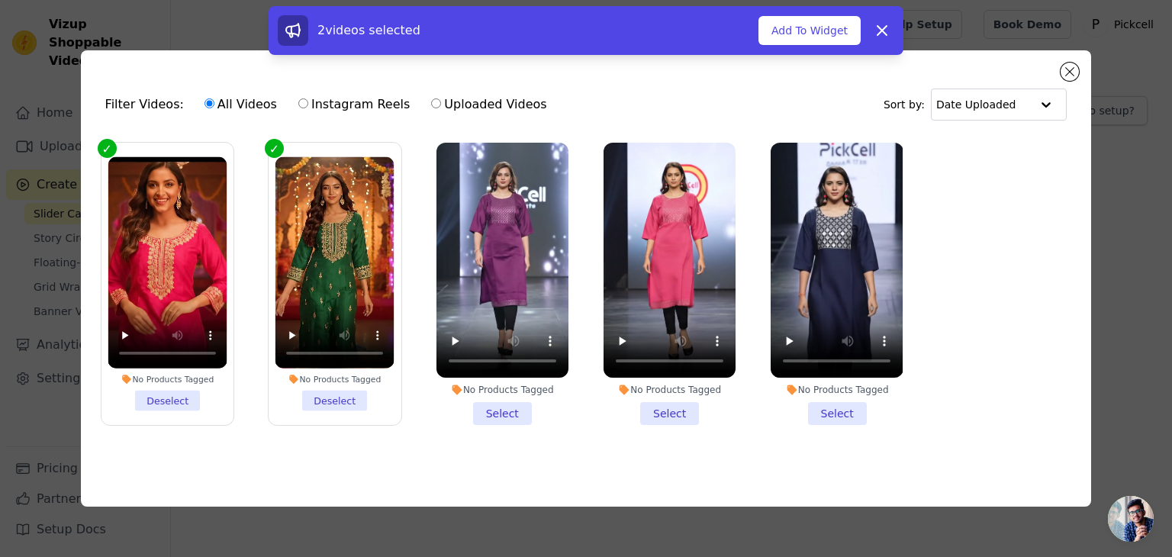
click at [488, 408] on li "No Products Tagged Select" at bounding box center [503, 284] width 132 height 282
click at [0, 0] on input "No Products Tagged Select" at bounding box center [0, 0] width 0 height 0
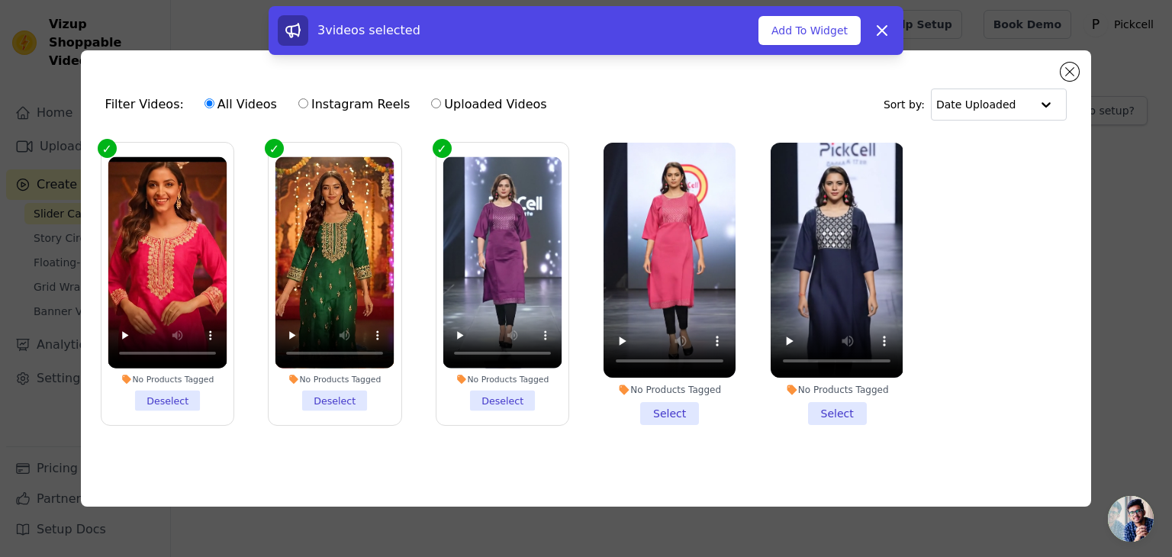
click at [668, 416] on li "No Products Tagged Select" at bounding box center [670, 284] width 132 height 282
click at [0, 0] on input "No Products Tagged Select" at bounding box center [0, 0] width 0 height 0
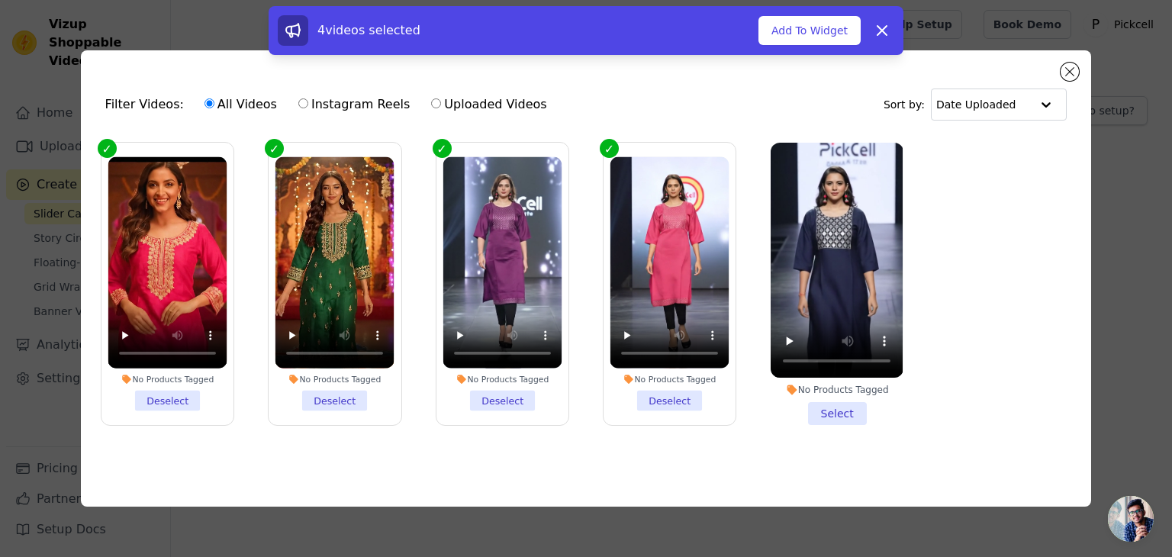
click at [828, 401] on li "No Products Tagged Select" at bounding box center [837, 284] width 132 height 282
click at [0, 0] on input "No Products Tagged Select" at bounding box center [0, 0] width 0 height 0
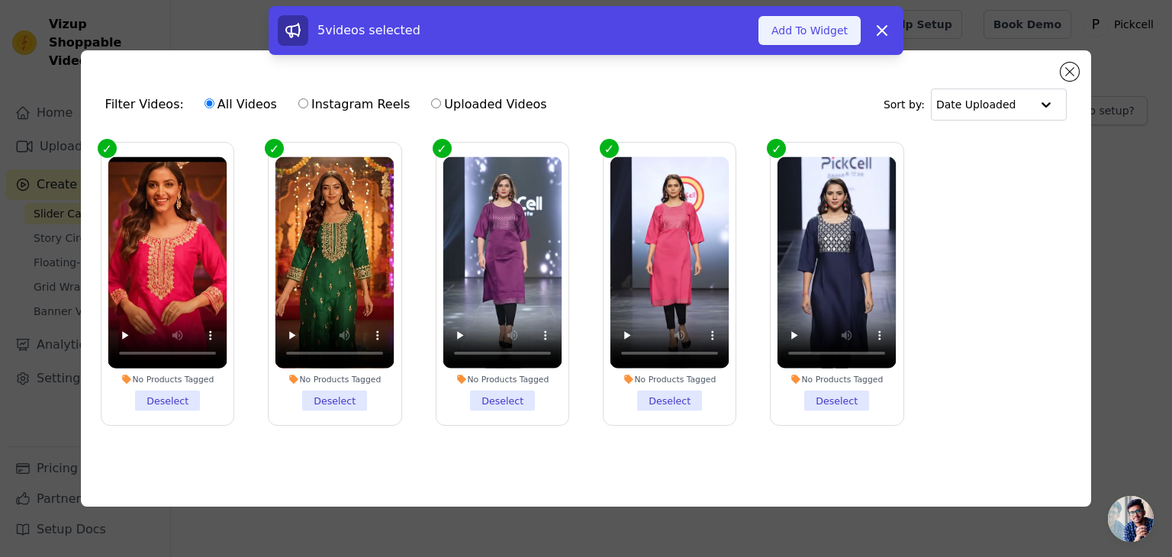
click at [824, 42] on button "Add To Widget" at bounding box center [810, 30] width 102 height 29
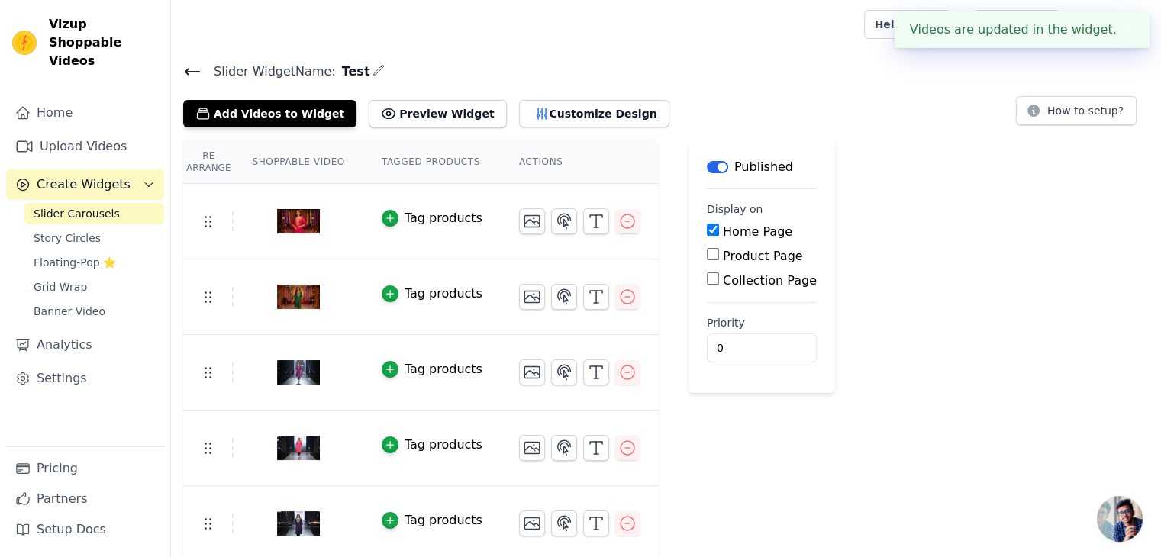
scroll to position [3, 0]
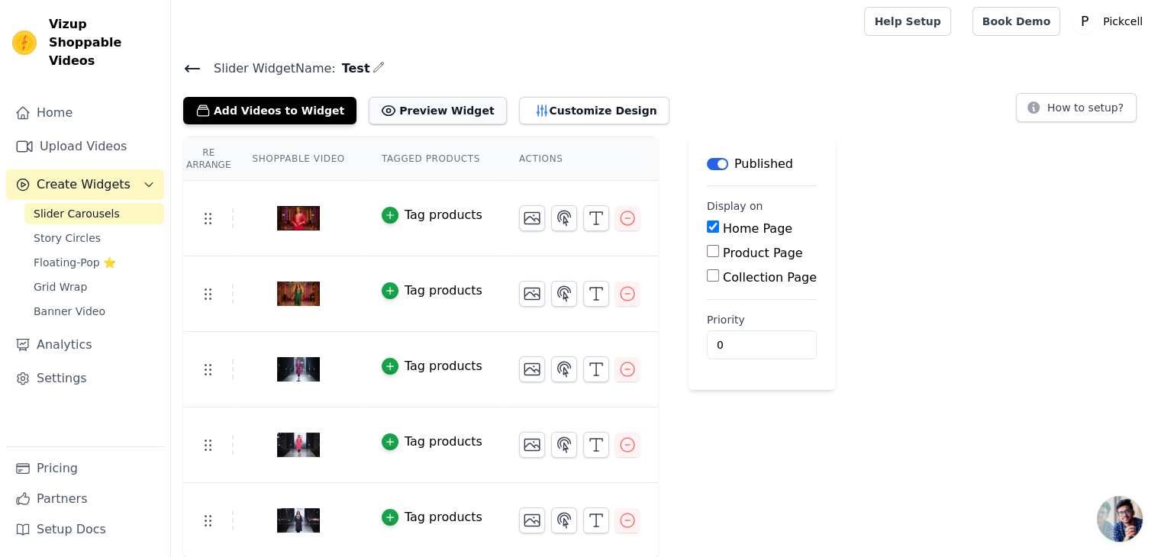
click at [415, 110] on button "Preview Widget" at bounding box center [437, 110] width 137 height 27
click at [262, 121] on button "Add Videos to Widget" at bounding box center [269, 110] width 173 height 27
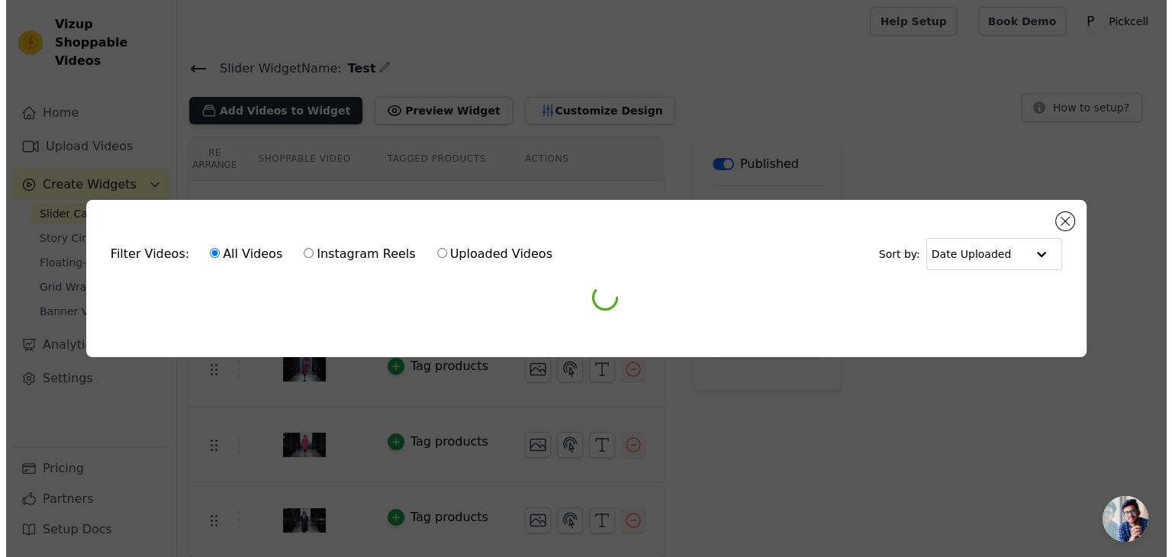
scroll to position [0, 0]
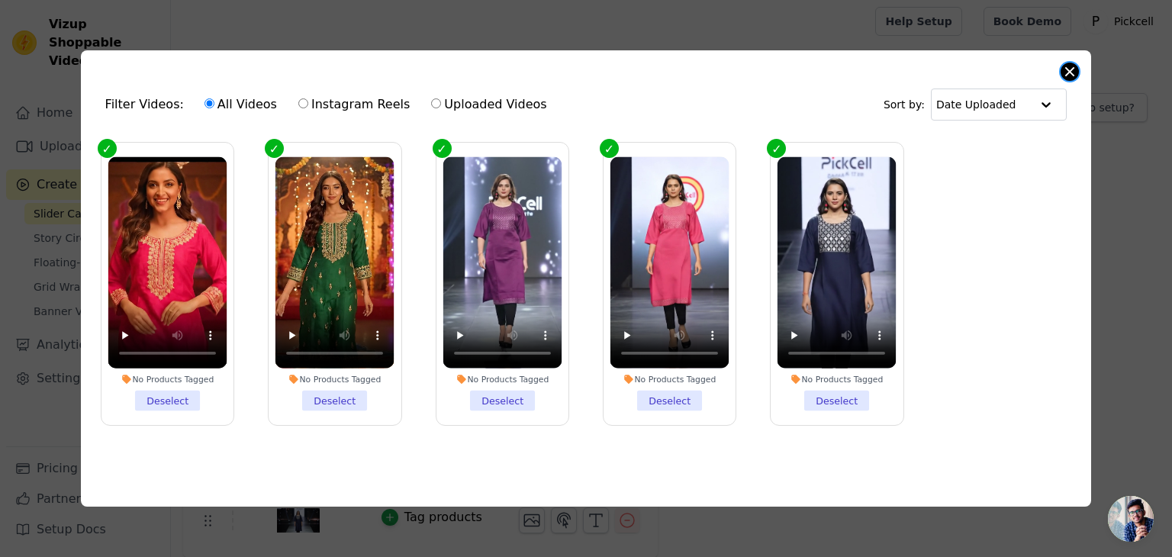
click at [1071, 71] on button "Close modal" at bounding box center [1070, 72] width 18 height 18
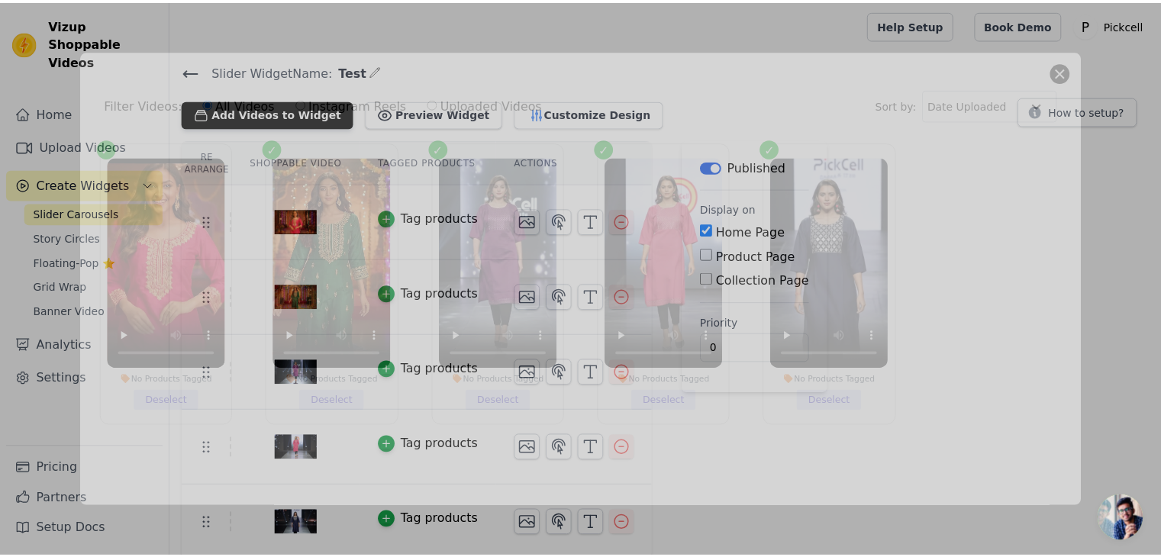
scroll to position [3, 0]
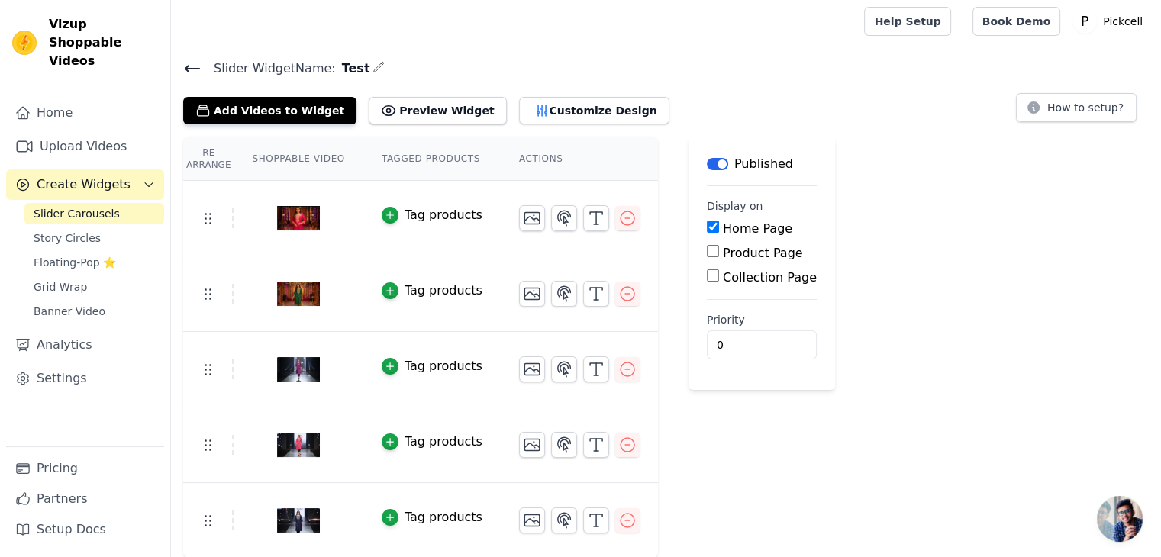
click at [104, 206] on span "Slider Carousels" at bounding box center [77, 213] width 86 height 15
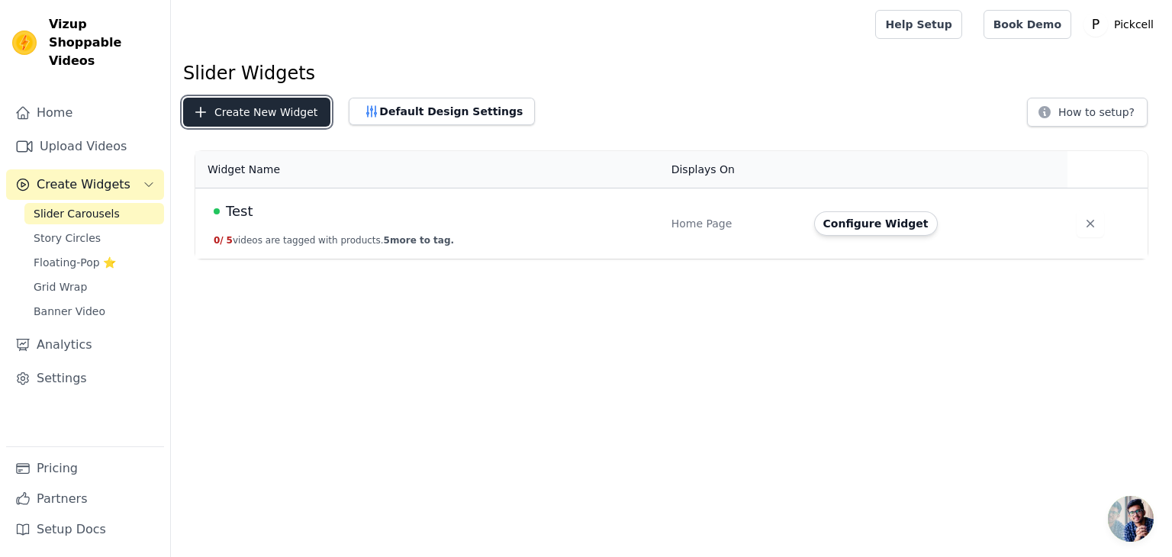
click at [237, 123] on button "Create New Widget" at bounding box center [256, 112] width 147 height 29
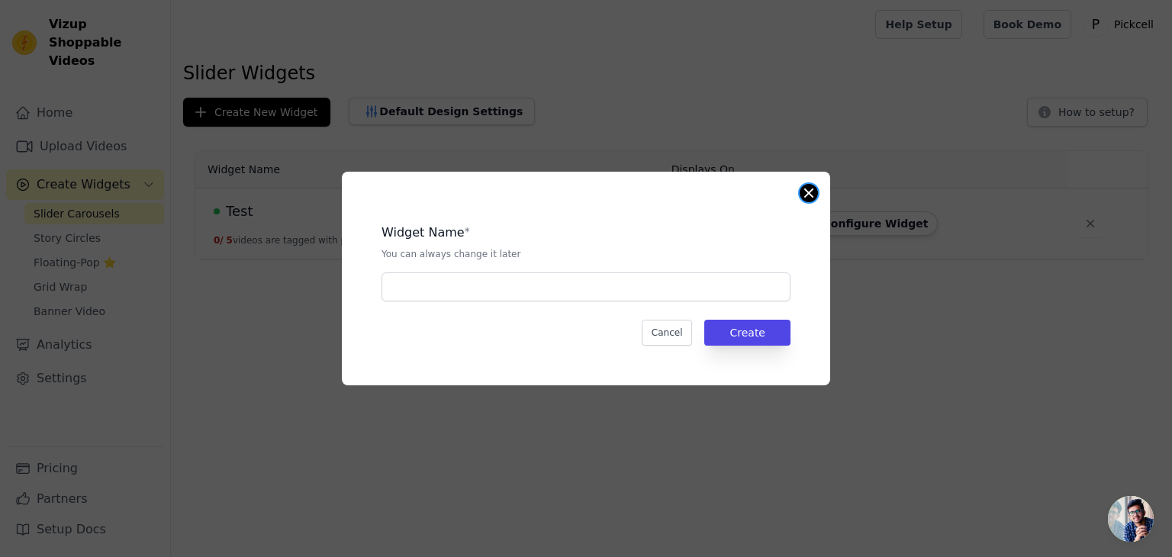
click at [816, 192] on button "Close modal" at bounding box center [809, 193] width 18 height 18
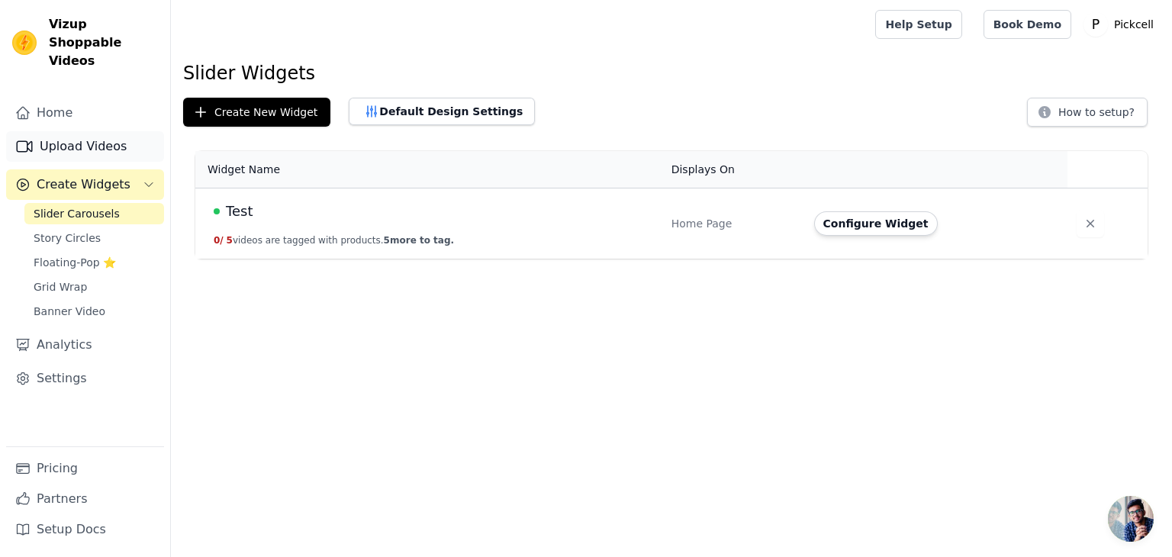
click at [73, 135] on link "Upload Videos" at bounding box center [85, 146] width 158 height 31
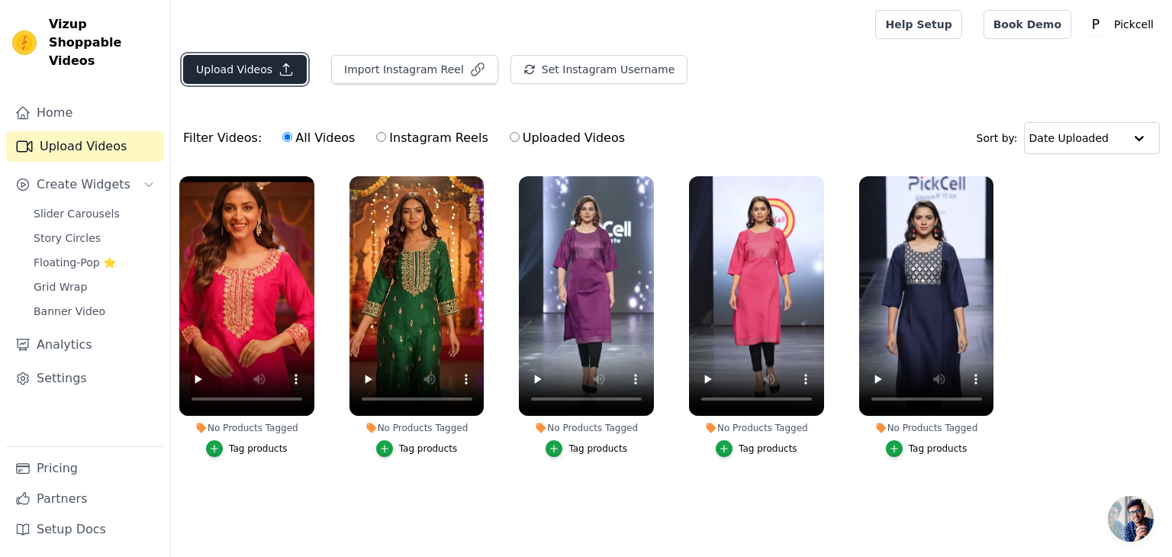
click at [240, 80] on button "Upload Videos" at bounding box center [245, 69] width 124 height 29
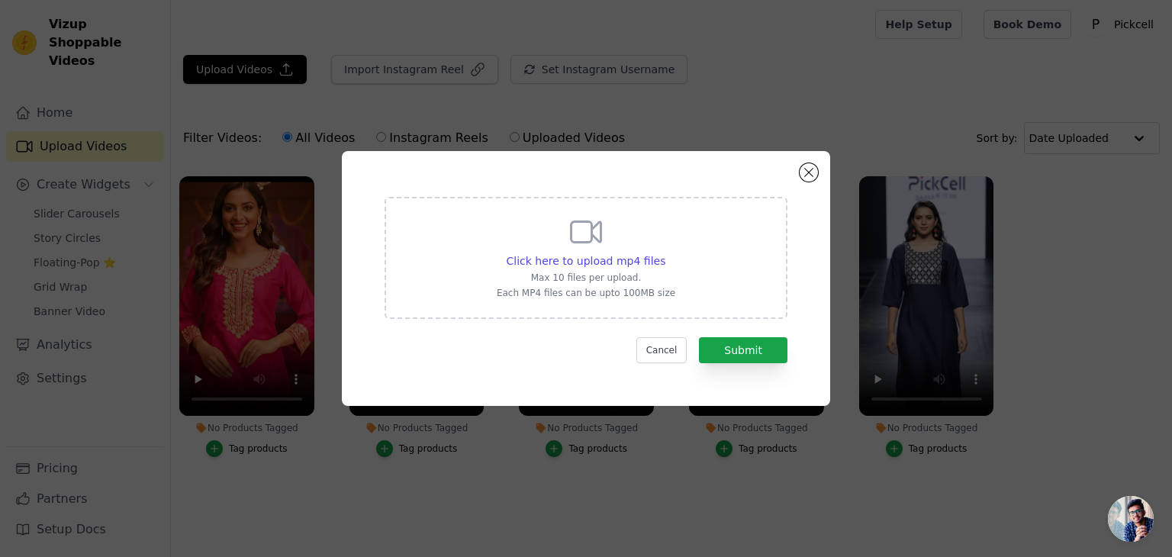
click at [819, 167] on div "Click here to upload mp4 files Max 10 files per upload. Each MP4 files can be u…" at bounding box center [586, 278] width 488 height 255
click at [816, 172] on button "Close modal" at bounding box center [809, 172] width 18 height 18
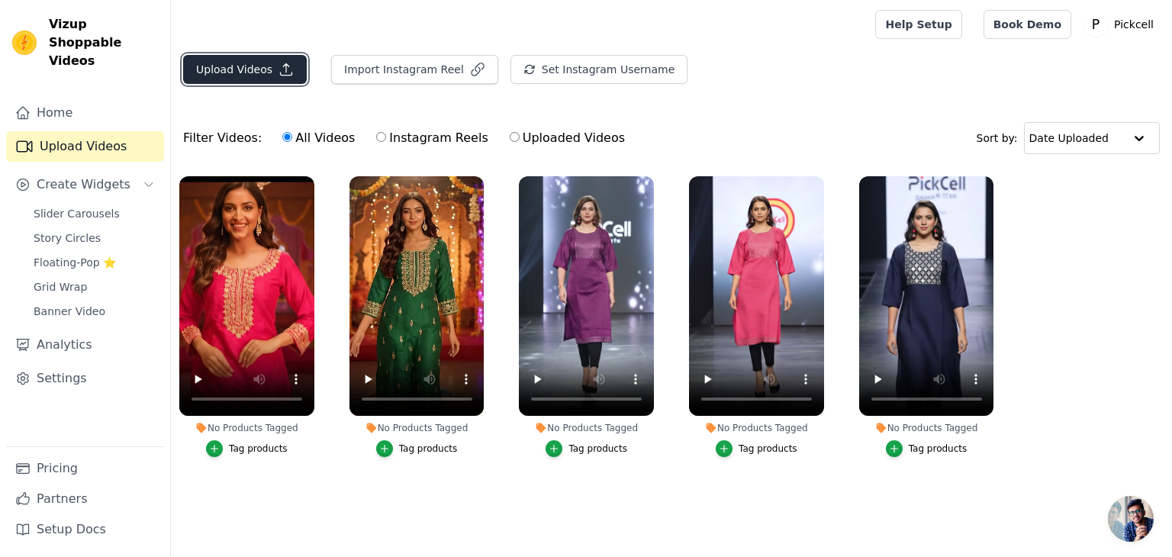
click at [214, 82] on button "Upload Videos" at bounding box center [245, 69] width 124 height 29
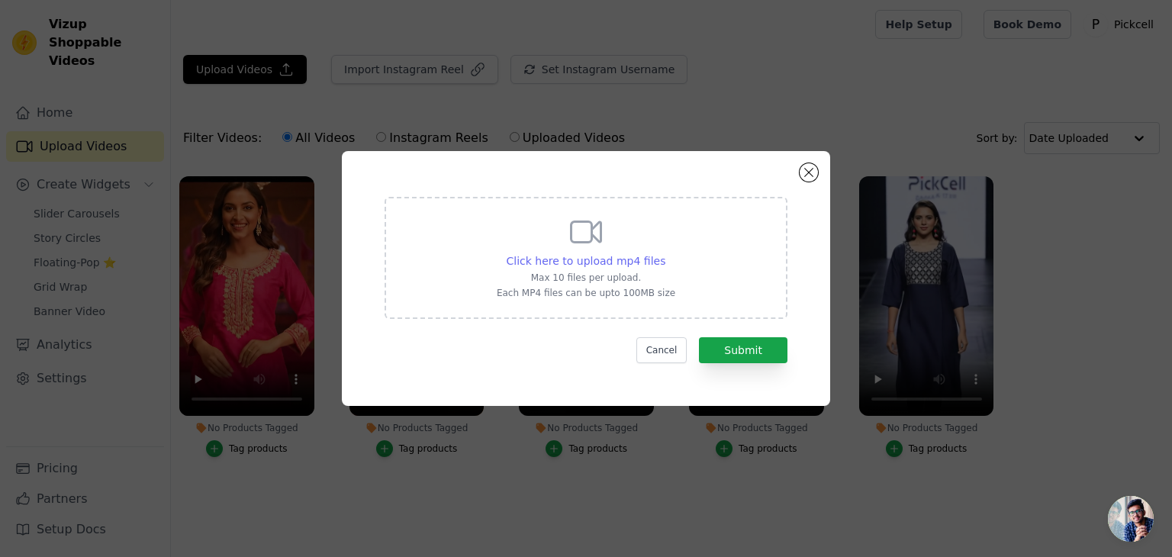
click at [514, 256] on span "Click here to upload mp4 files" at bounding box center [586, 261] width 159 height 12
click at [665, 253] on input "Click here to upload mp4 files Max 10 files per upload. Each MP4 files can be u…" at bounding box center [665, 253] width 1 height 1
type input "C:\fakepath\WhatsApp Video 2025-09-11 at 4.31.05 PM.mp4"
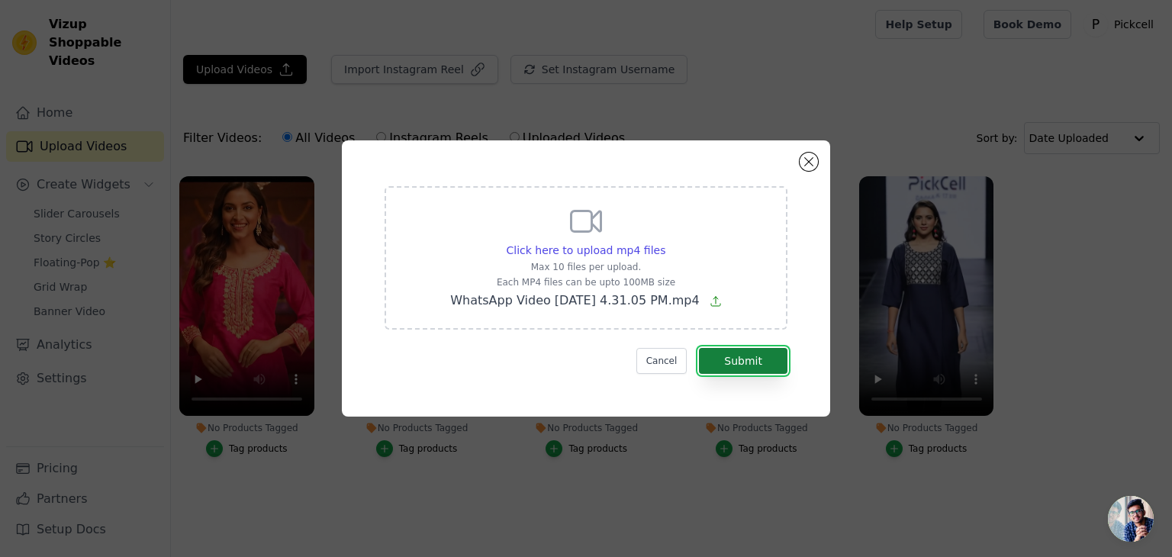
click at [740, 365] on button "Submit" at bounding box center [743, 361] width 89 height 26
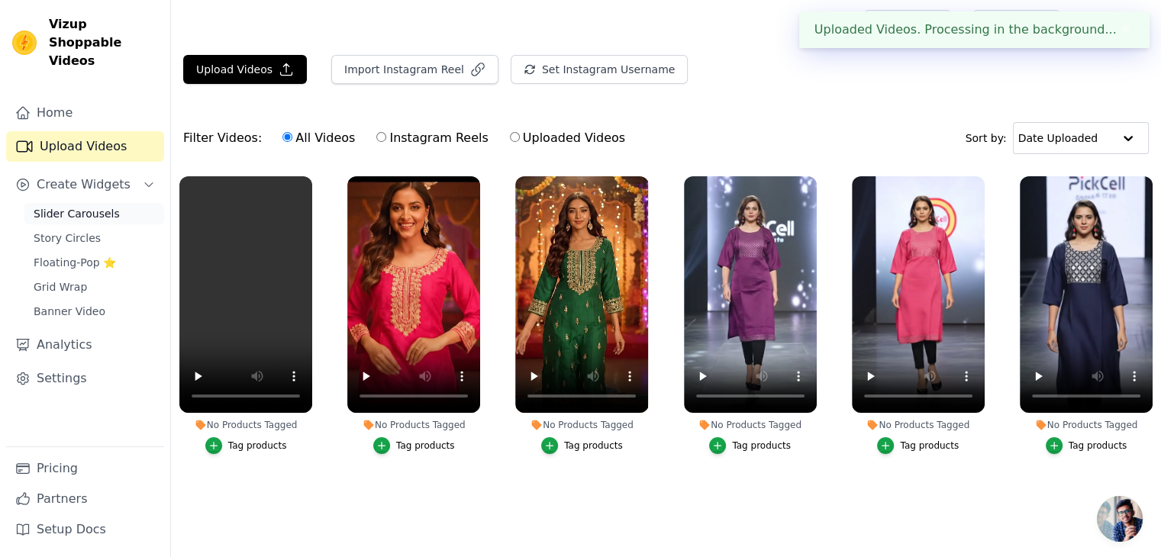
click at [65, 205] on link "Slider Carousels" at bounding box center [94, 213] width 140 height 21
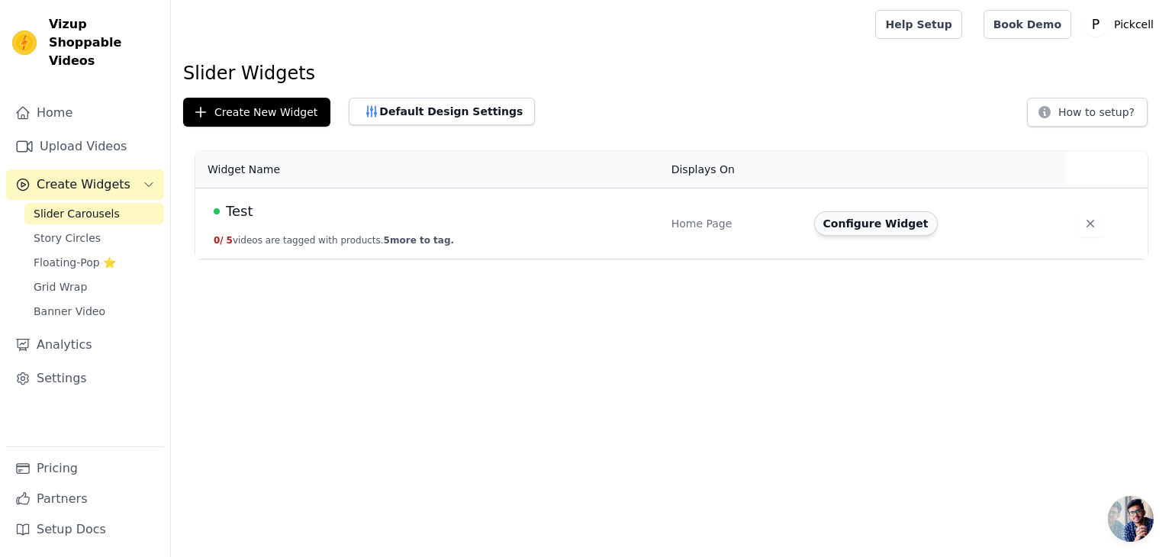
click at [859, 217] on button "Configure Widget" at bounding box center [876, 223] width 124 height 24
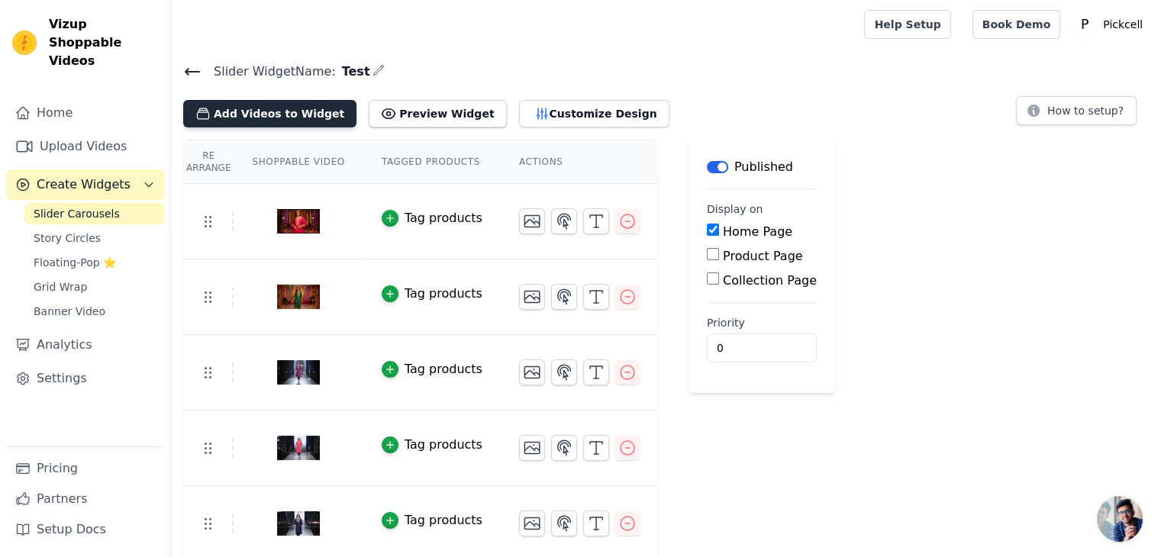
click at [311, 123] on button "Add Videos to Widget" at bounding box center [269, 113] width 173 height 27
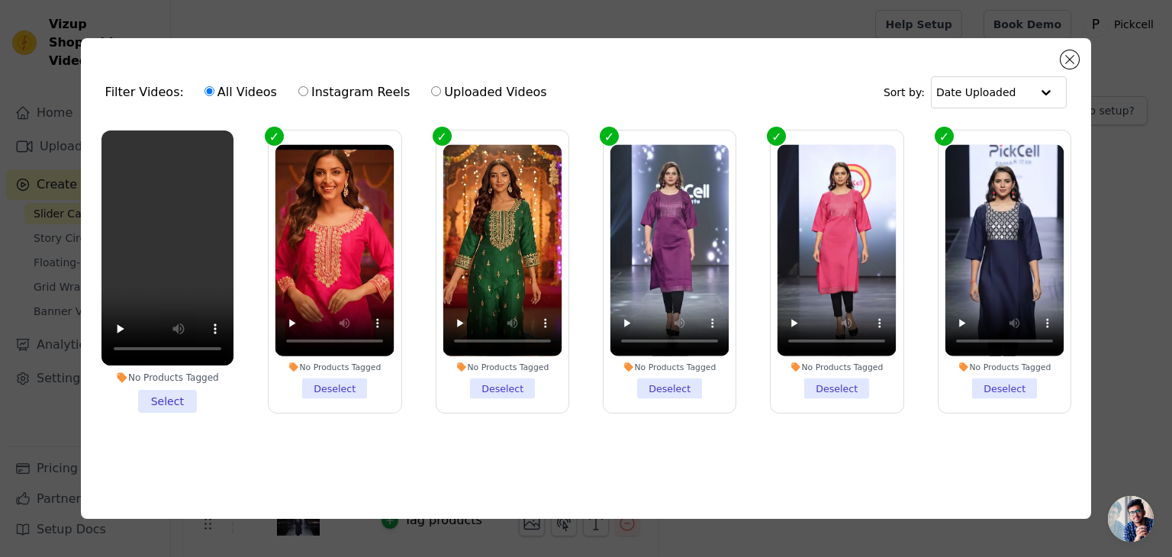
click at [168, 398] on li "No Products Tagged Select" at bounding box center [167, 271] width 132 height 282
click at [0, 0] on input "No Products Tagged Select" at bounding box center [0, 0] width 0 height 0
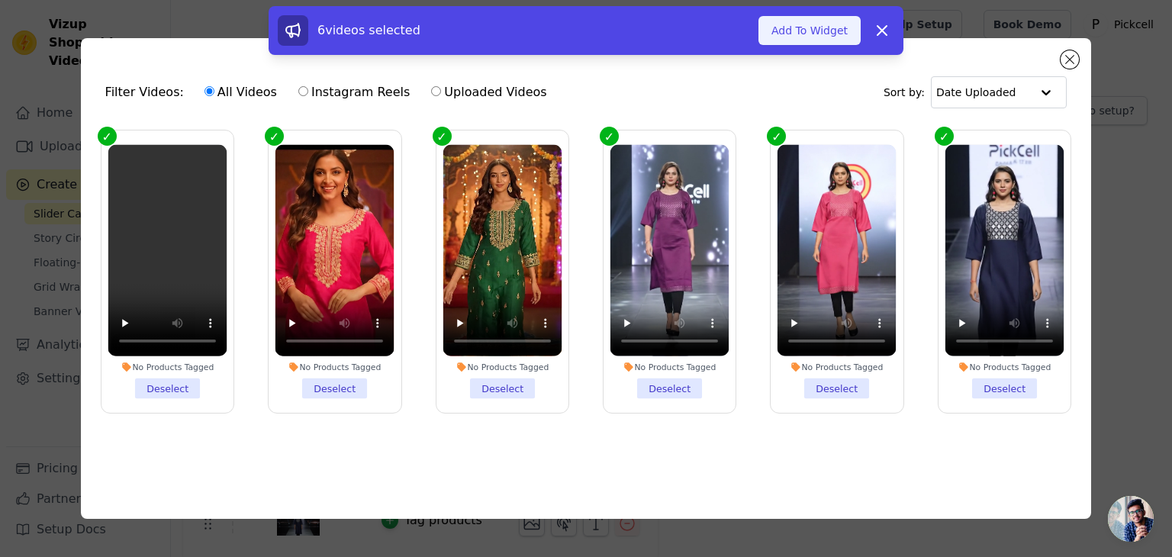
click at [811, 27] on button "Add To Widget" at bounding box center [810, 30] width 102 height 29
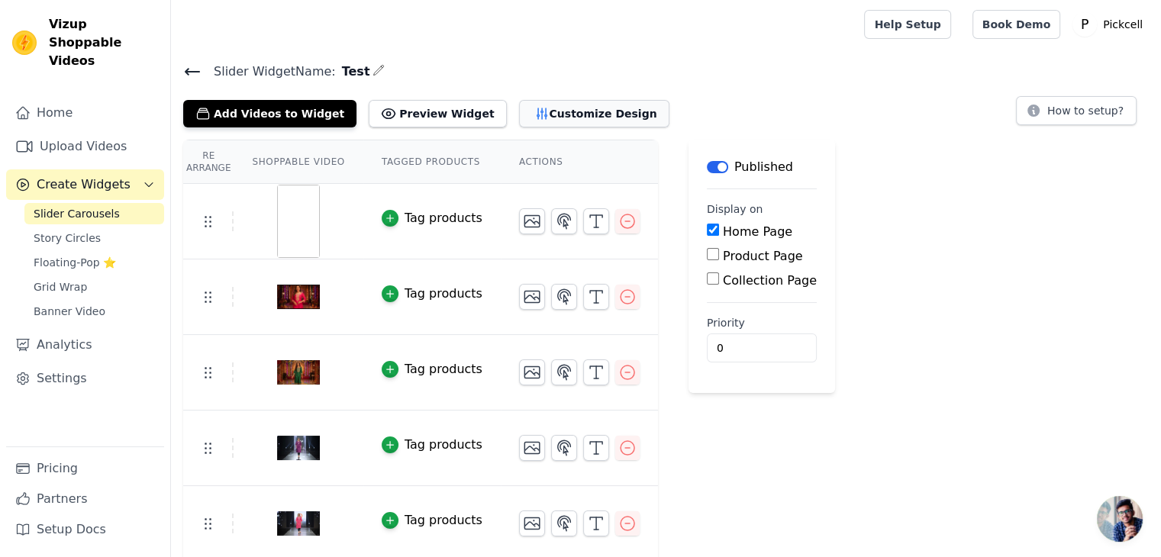
click at [543, 118] on button "Customize Design" at bounding box center [594, 113] width 150 height 27
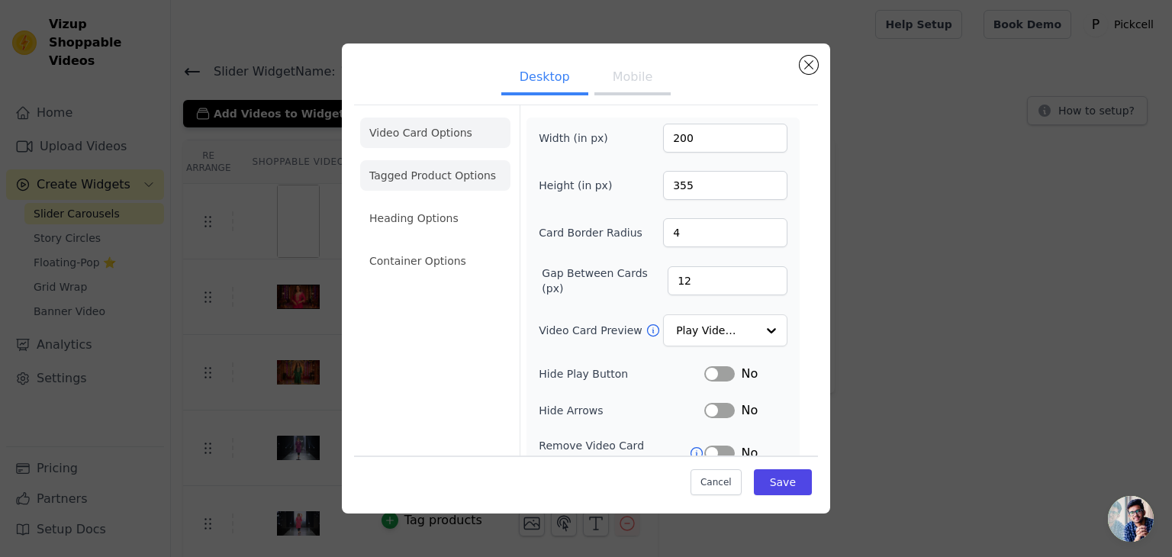
click at [455, 184] on li "Tagged Product Options" at bounding box center [435, 175] width 150 height 31
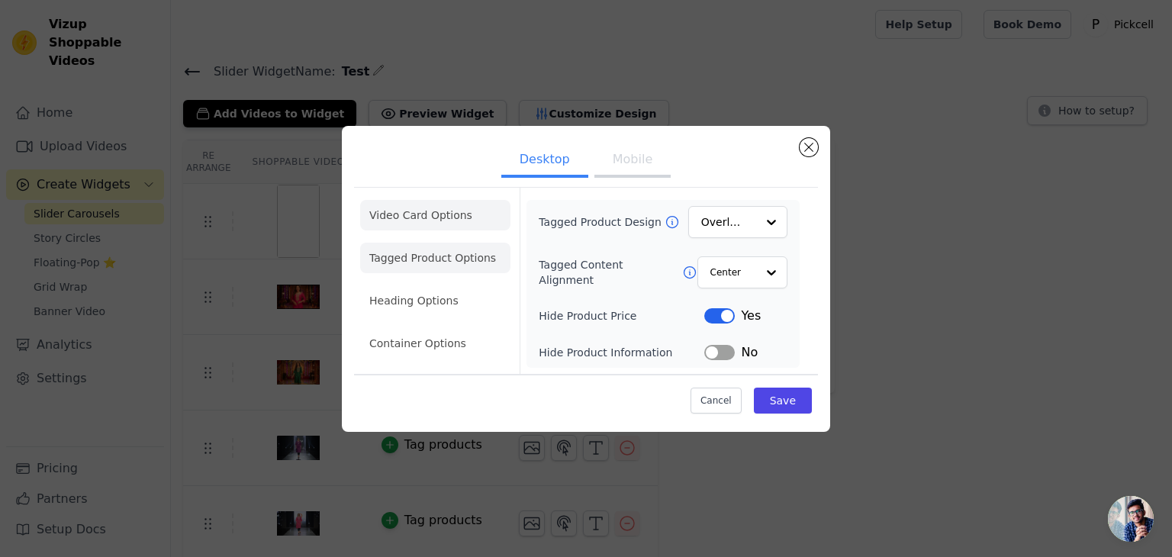
click at [413, 213] on li "Video Card Options" at bounding box center [435, 215] width 150 height 31
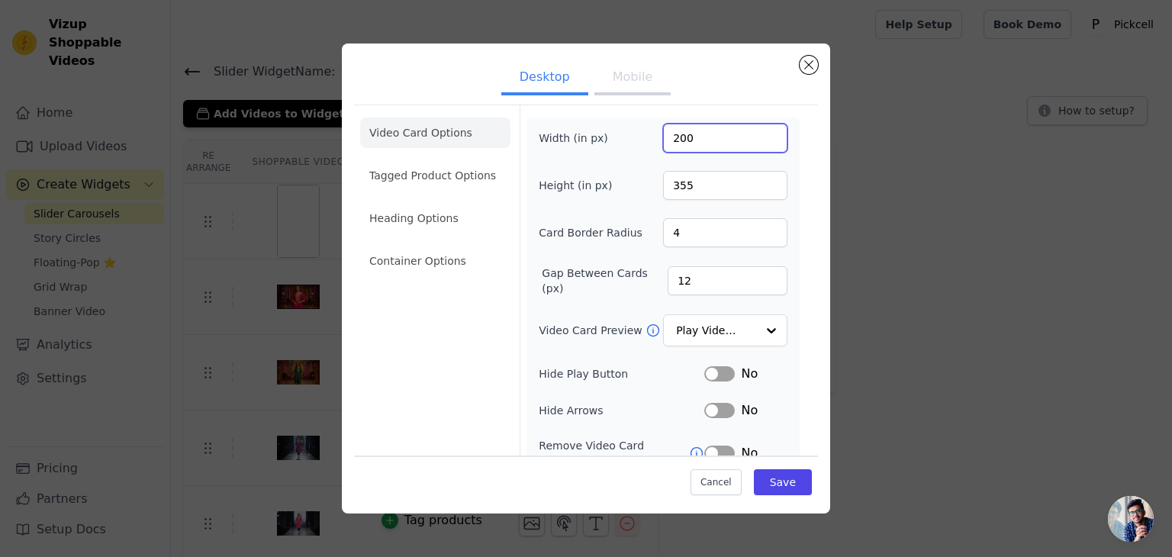
click at [712, 141] on input "200" at bounding box center [725, 138] width 124 height 29
type input "198"
click at [693, 190] on input "355" at bounding box center [725, 185] width 124 height 29
type input "290"
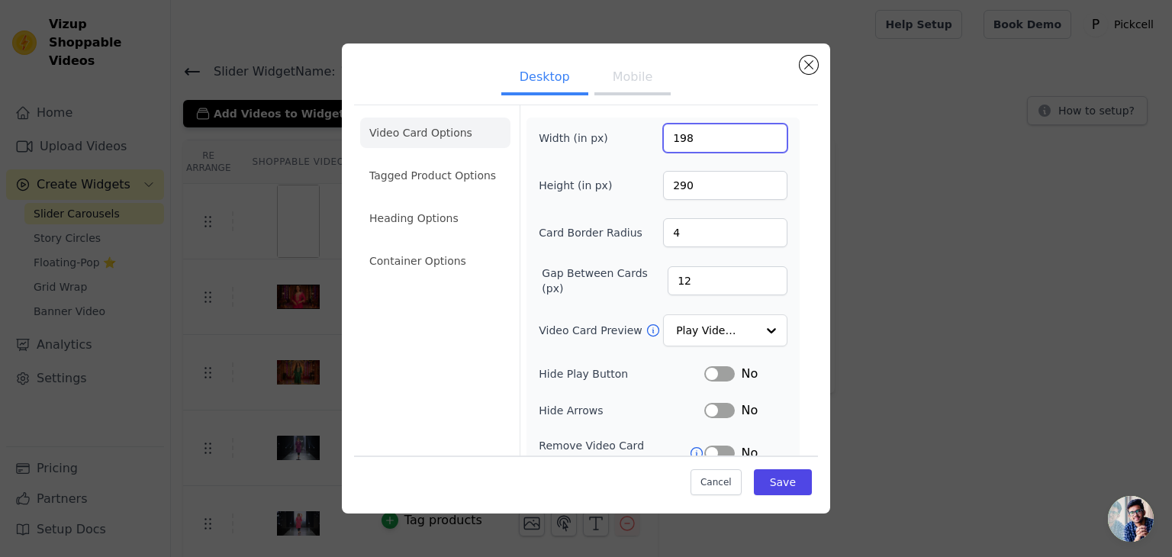
click at [707, 135] on input "198" at bounding box center [725, 138] width 124 height 29
type input "180"
click at [698, 329] on input "Video Card Preview" at bounding box center [716, 331] width 79 height 31
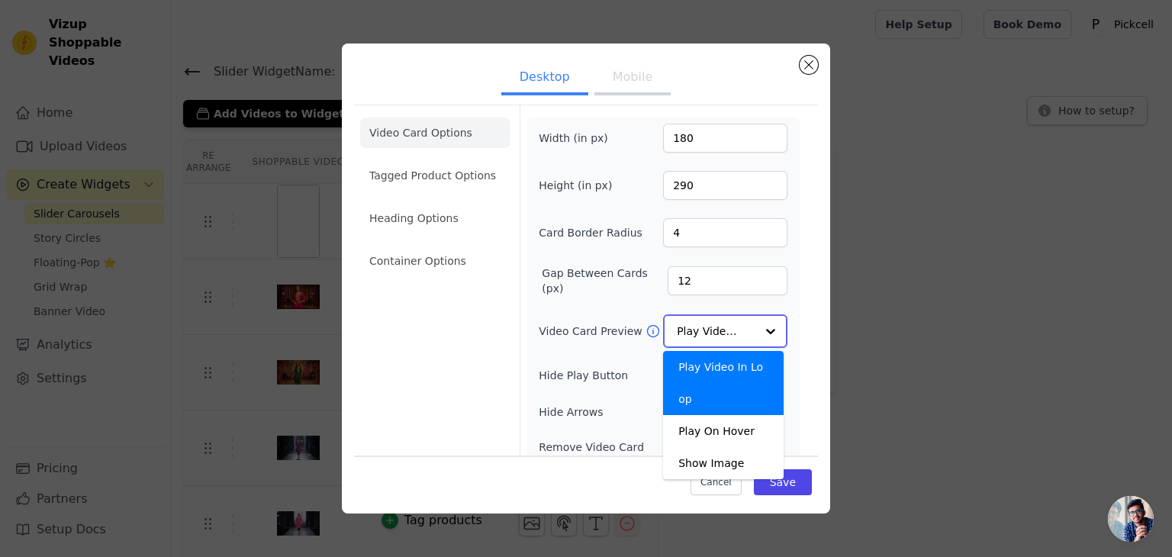
click at [698, 329] on input "Video Card Preview" at bounding box center [716, 331] width 79 height 31
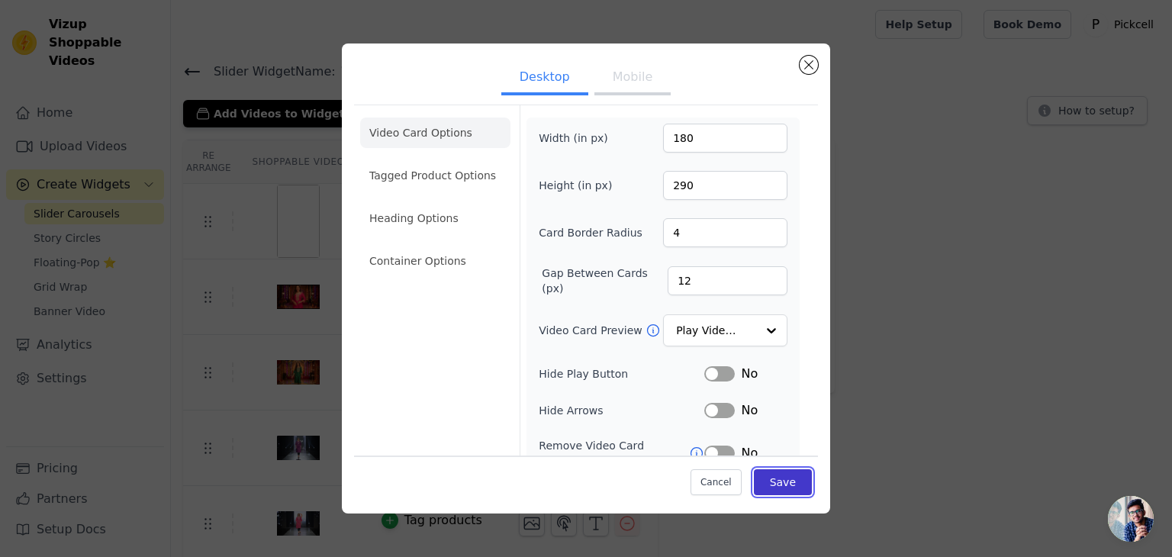
click at [779, 483] on button "Save" at bounding box center [783, 482] width 58 height 26
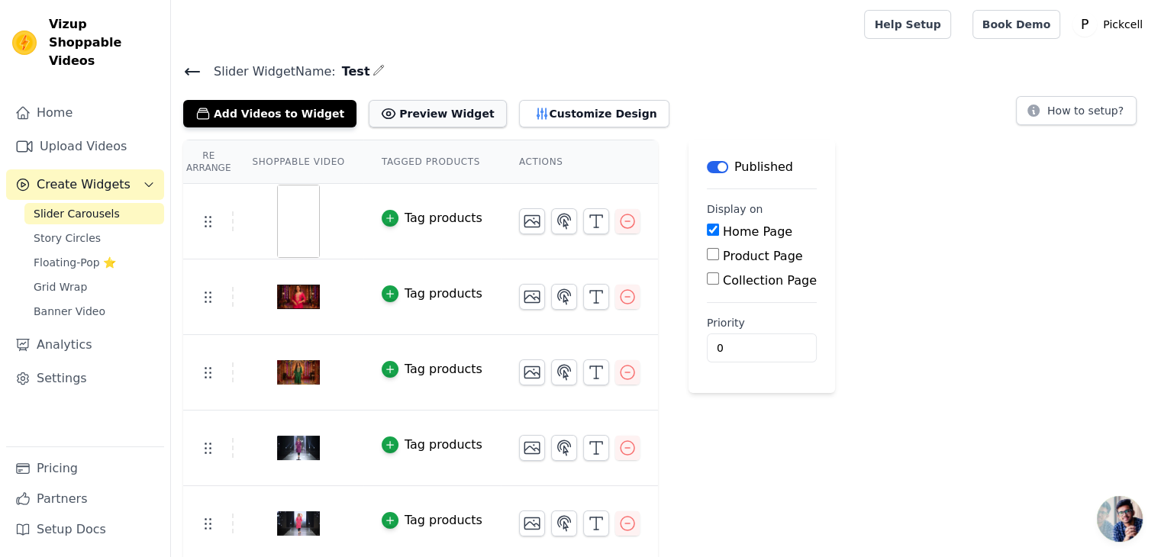
click at [430, 121] on button "Preview Widget" at bounding box center [437, 113] width 137 height 27
click at [707, 343] on input "0" at bounding box center [762, 347] width 110 height 29
click at [519, 120] on button "Customize Design" at bounding box center [594, 113] width 150 height 27
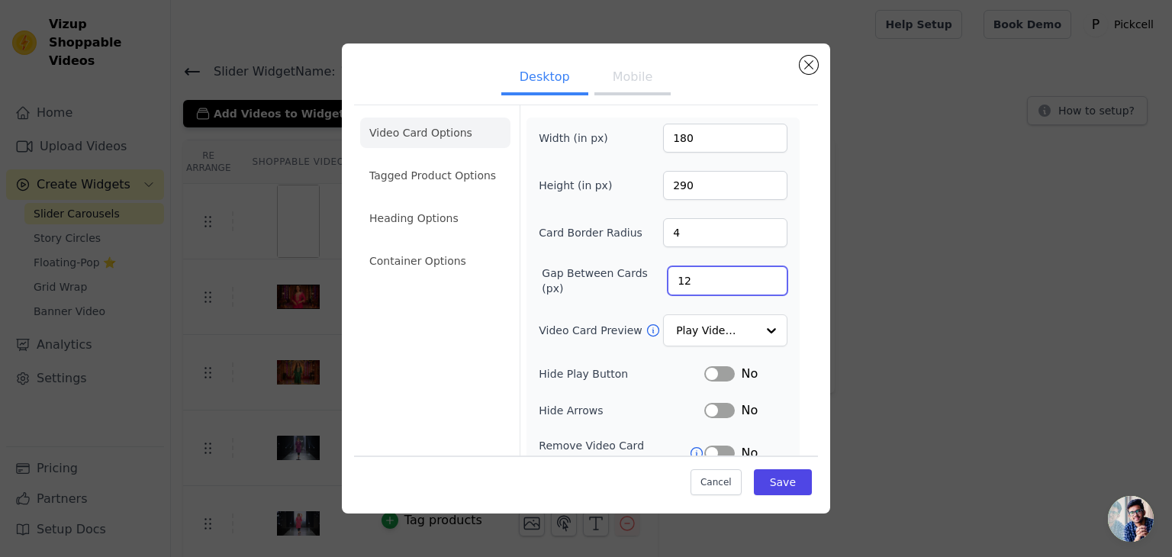
click at [681, 284] on input "12" at bounding box center [728, 280] width 120 height 29
type input "1"
type input "15"
click at [703, 301] on div "Width (in px) 180 Height (in px) 290 Card Border Radius 4 Gap Between Cards (px…" at bounding box center [663, 351] width 249 height 455
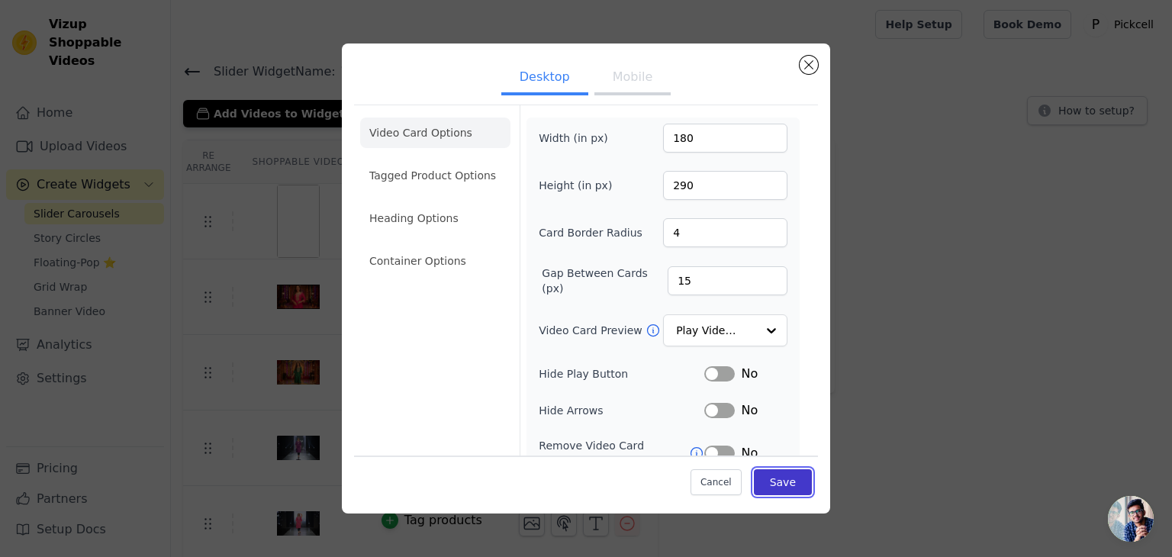
click at [789, 483] on button "Save" at bounding box center [783, 482] width 58 height 26
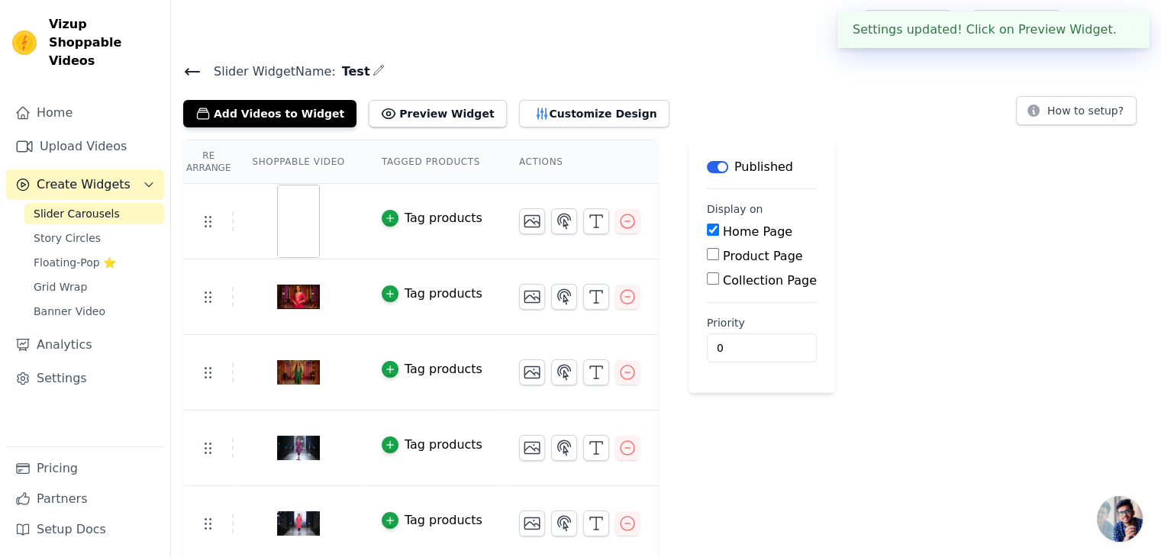
scroll to position [78, 0]
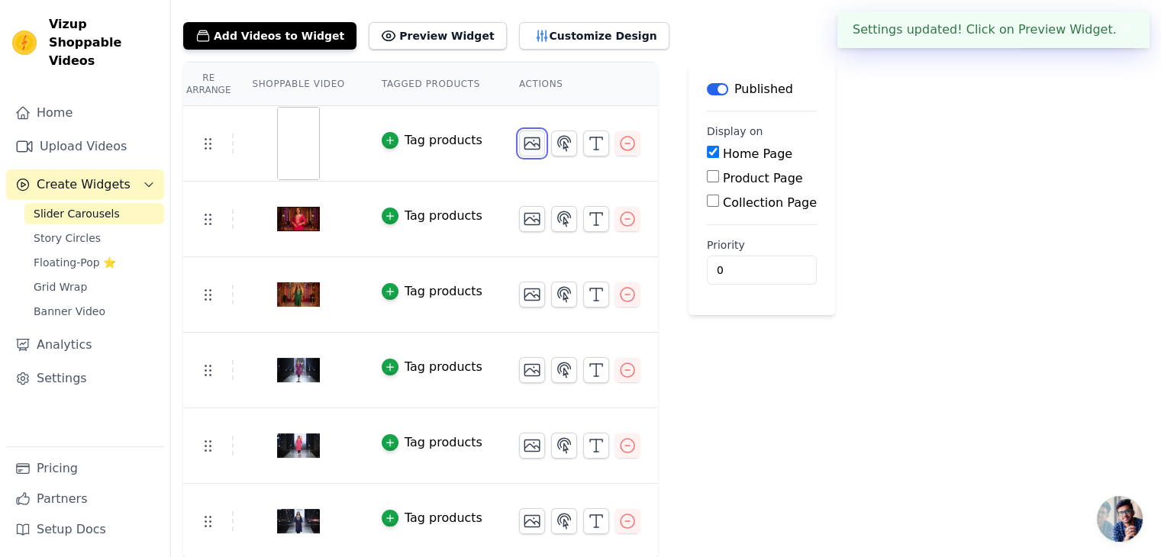
click at [523, 138] on icon "button" at bounding box center [532, 143] width 18 height 18
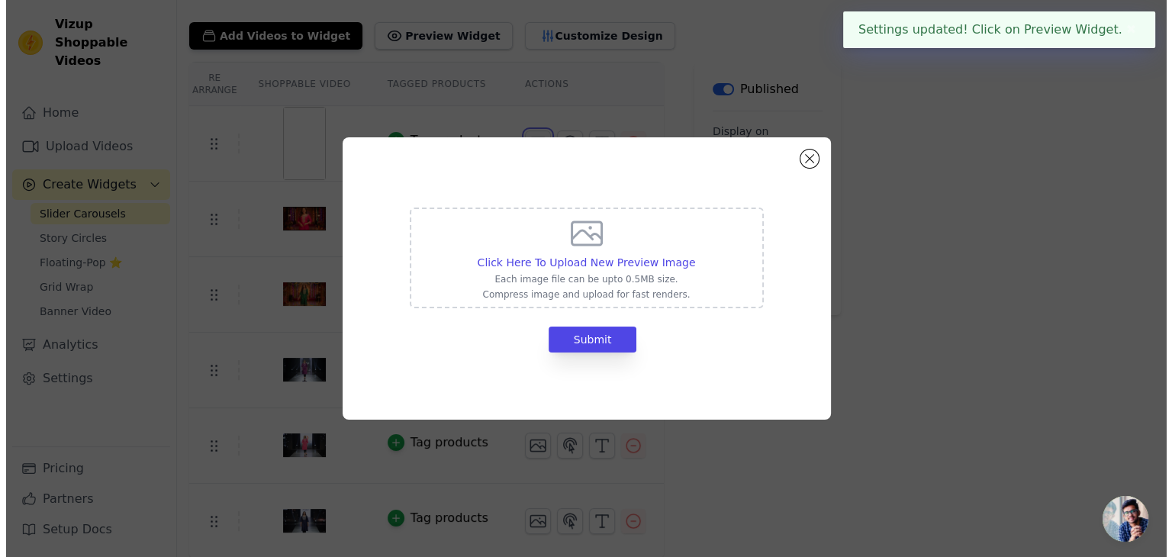
scroll to position [0, 0]
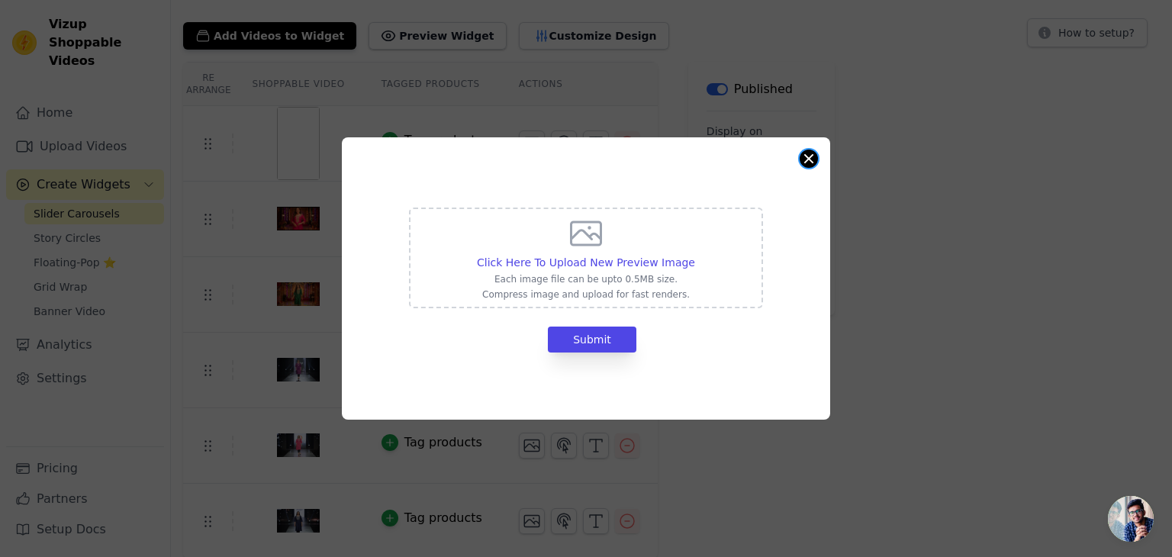
click at [817, 163] on div "Click Here To Upload New Preview Image Each image file can be upto 0.5MB size. …" at bounding box center [586, 278] width 488 height 282
click at [807, 163] on button "Close modal" at bounding box center [809, 159] width 18 height 18
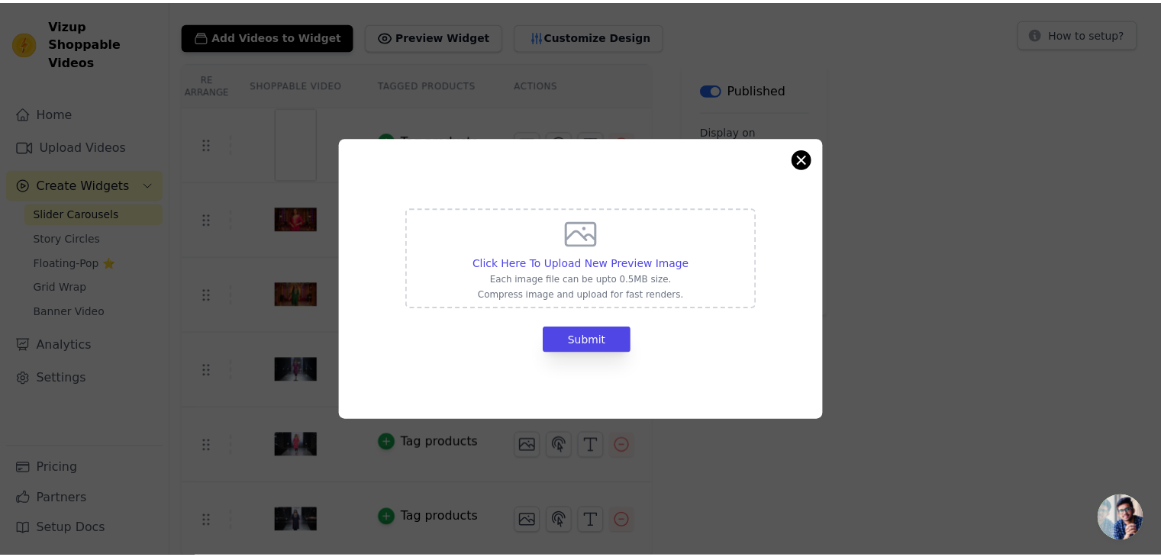
scroll to position [78, 0]
